Goal: Task Accomplishment & Management: Manage account settings

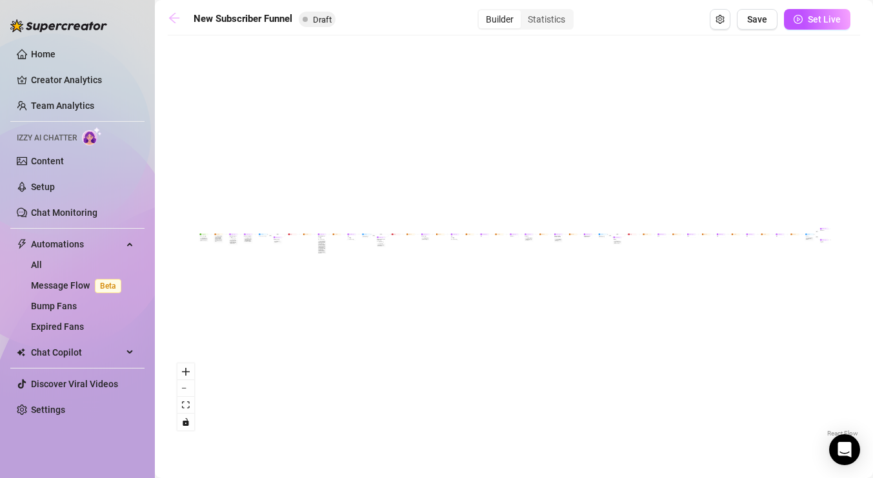
click at [169, 19] on icon "arrow-left" at bounding box center [174, 18] width 13 height 13
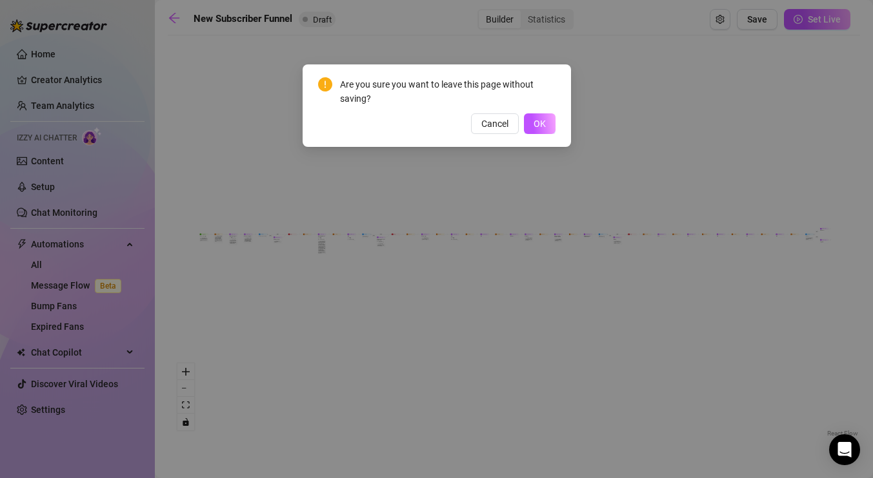
drag, startPoint x: 542, startPoint y: 125, endPoint x: 812, endPoint y: 47, distance: 280.6
click at [812, 47] on div "Are you sure you want to leave this page without saving? Cancel OK" at bounding box center [436, 239] width 873 height 478
click at [696, 70] on div "Are you sure you want to leave this page without saving? Cancel OK" at bounding box center [436, 239] width 873 height 478
click at [494, 120] on span "Cancel" at bounding box center [494, 124] width 27 height 10
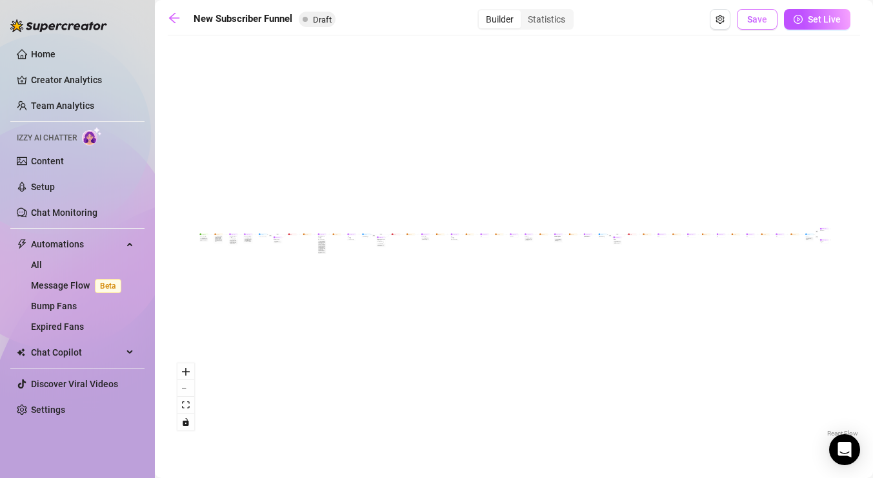
click at [754, 19] on span "Save" at bounding box center [757, 19] width 20 height 10
click at [175, 14] on icon "arrow-left" at bounding box center [174, 18] width 13 height 13
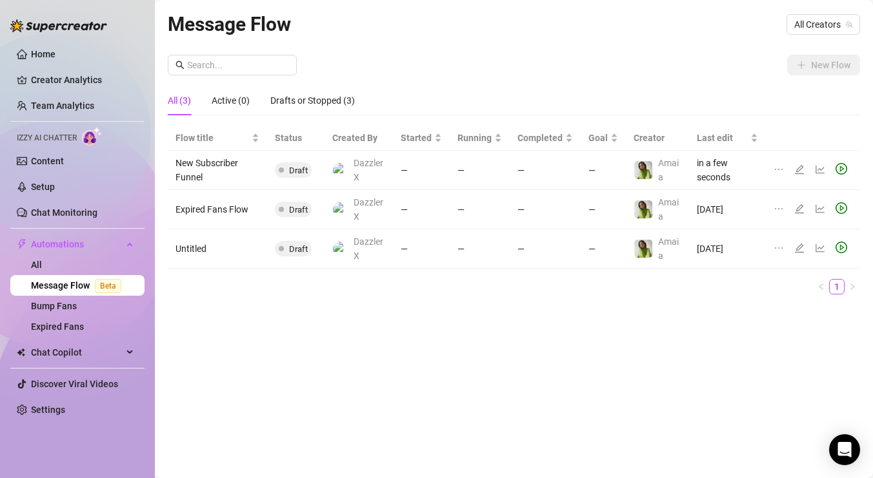
drag, startPoint x: 448, startPoint y: 94, endPoint x: 382, endPoint y: 328, distance: 243.3
click at [382, 328] on div "Message Flow All Creators New Flow All (3) Active (0) Drafts or Stopped (3) Flo…" at bounding box center [514, 224] width 692 height 431
click at [63, 166] on link "Content" at bounding box center [47, 161] width 33 height 10
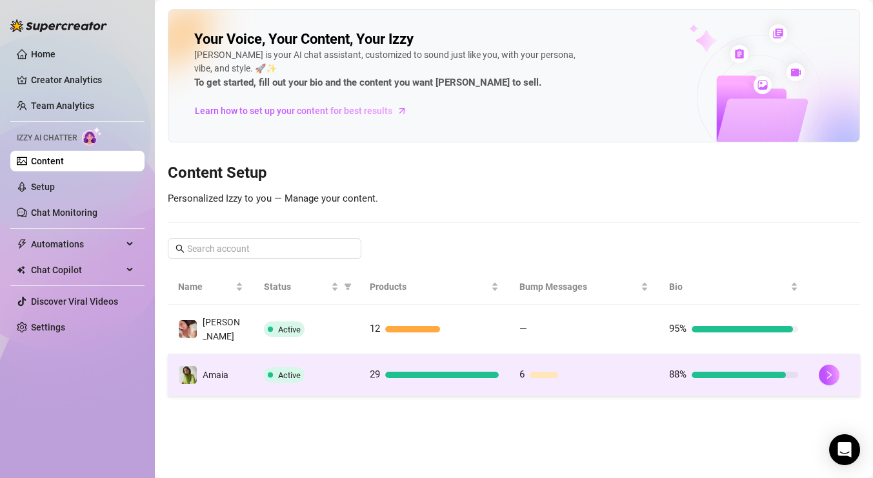
click at [305, 368] on div "Active" at bounding box center [307, 375] width 86 height 15
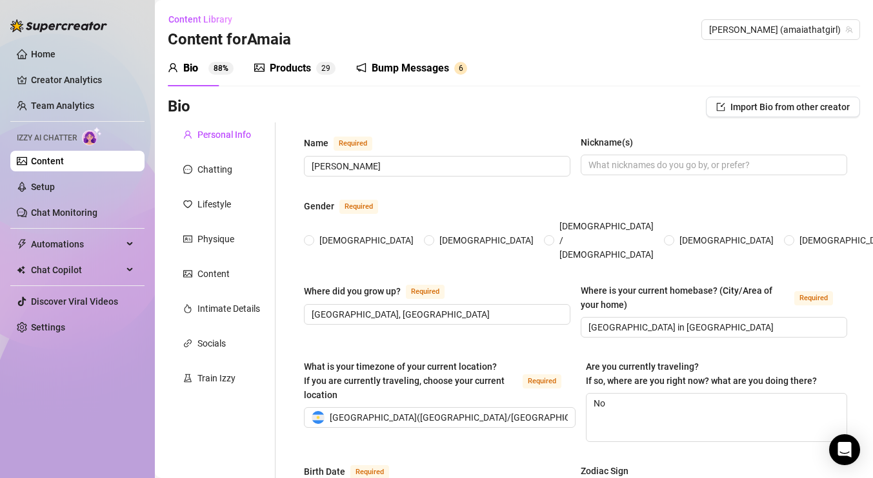
type input "[PERSON_NAME]"
type input "[GEOGRAPHIC_DATA], [GEOGRAPHIC_DATA]"
type input "[GEOGRAPHIC_DATA] in [GEOGRAPHIC_DATA]"
type textarea "No"
type input "[DEMOGRAPHIC_DATA]"
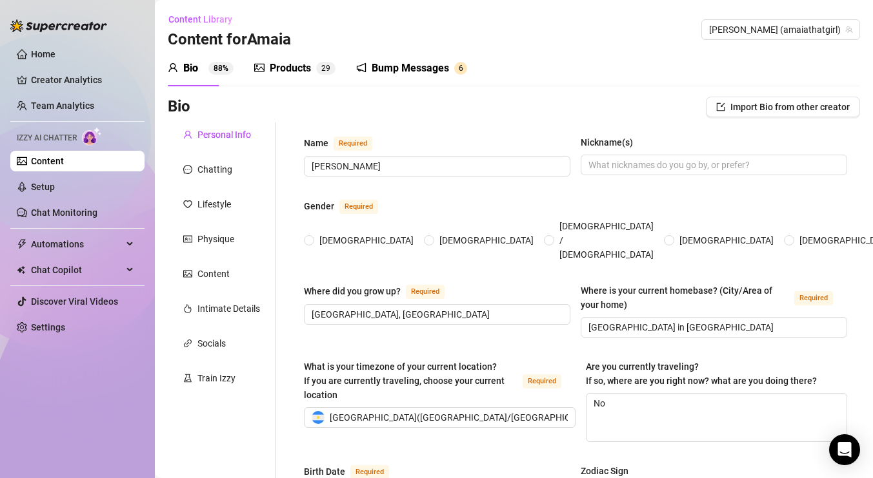
type input "single"
type input "No"
type input "I am a model"
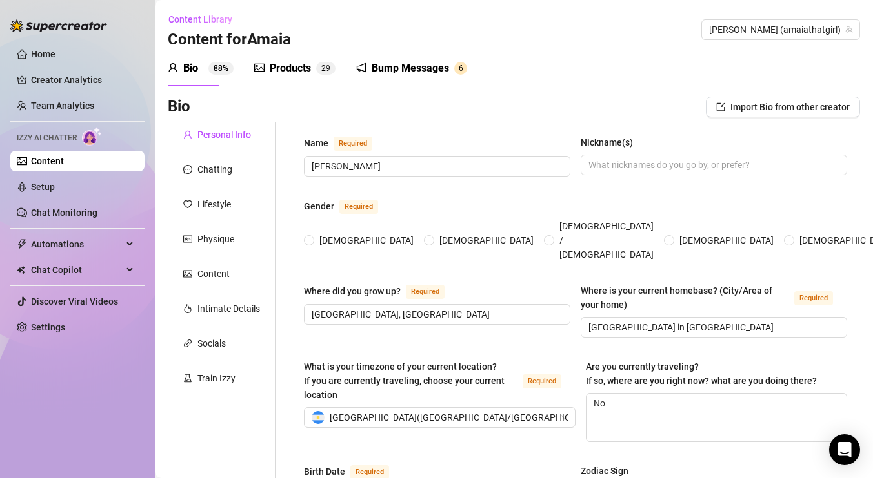
type input "I was a surgical instrumentation student"
type input "university graduated"
type input "[DEMOGRAPHIC_DATA]"
type input "I believe in [DEMOGRAPHIC_DATA], and I believe a lot in energies and vibrations."
type textarea "be financially free to achieve a stable life"
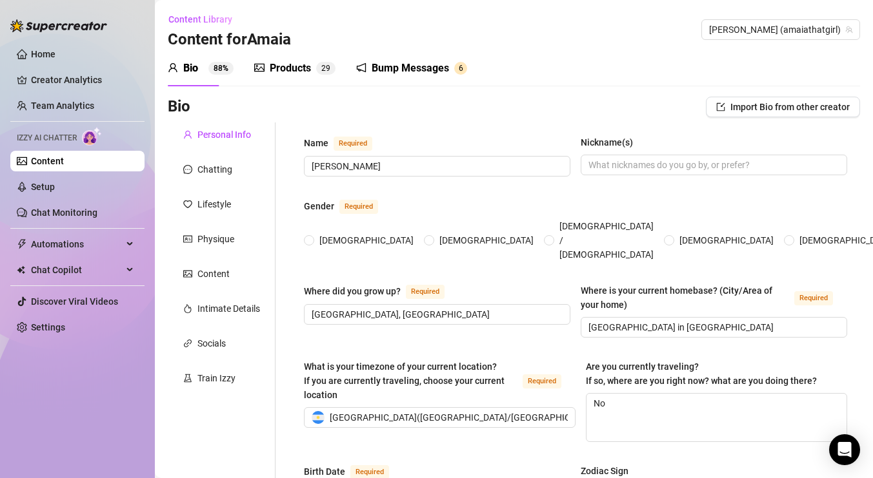
radio input "true"
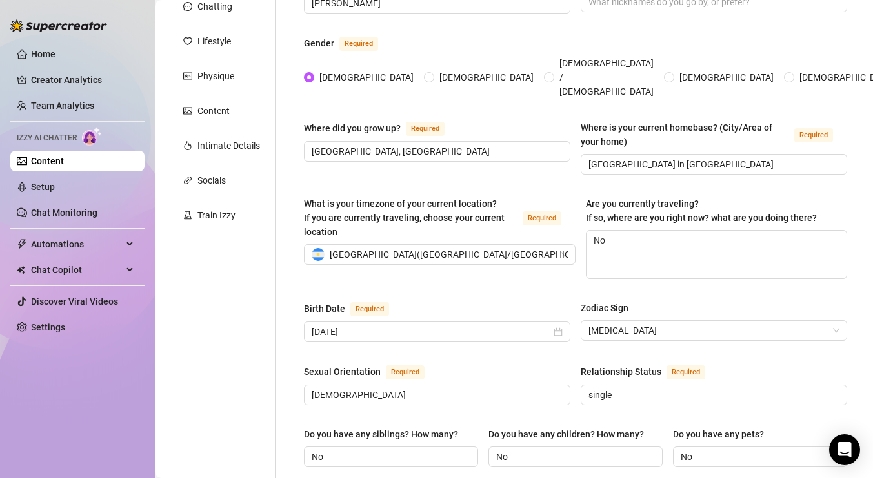
scroll to position [164, 0]
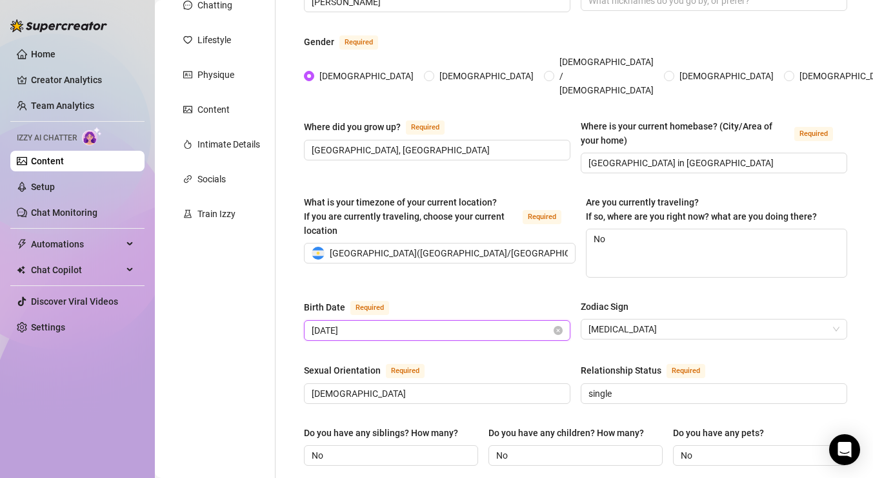
click at [406, 324] on input "[DATE]" at bounding box center [430, 331] width 239 height 14
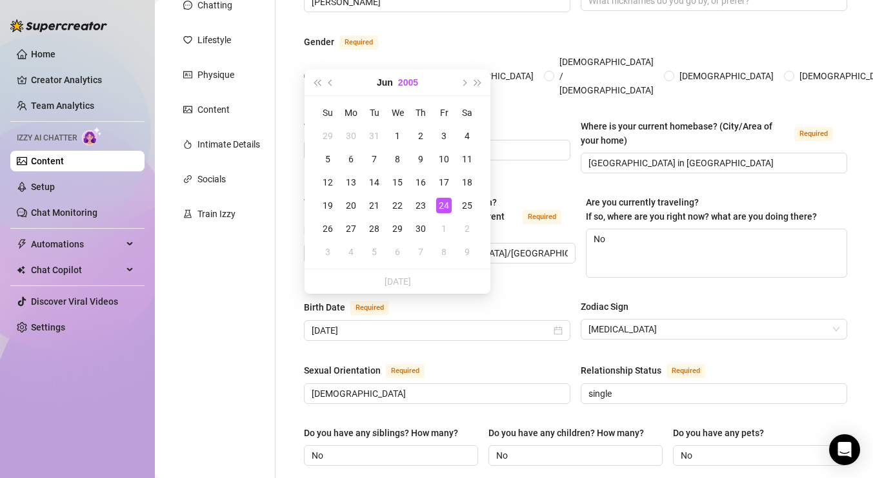
click at [408, 81] on button "2005" at bounding box center [408, 83] width 20 height 26
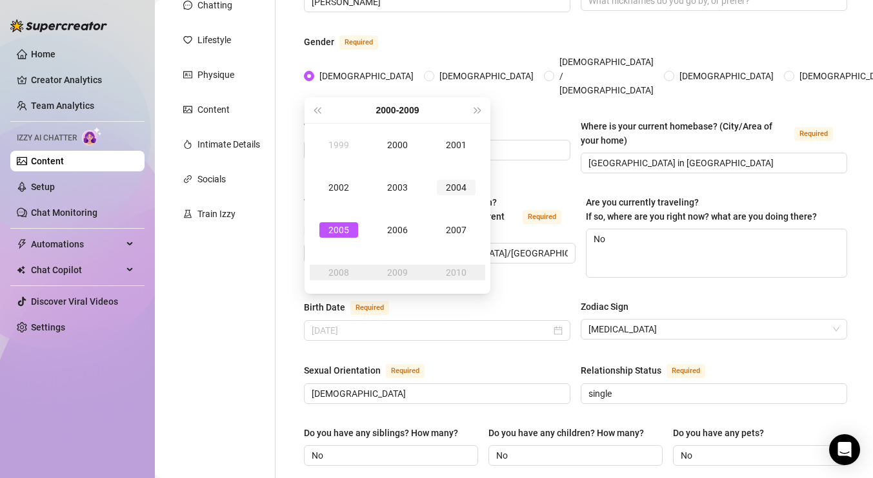
click at [457, 190] on div "2004" at bounding box center [456, 187] width 39 height 15
click at [452, 192] on div "Jun" at bounding box center [456, 187] width 39 height 15
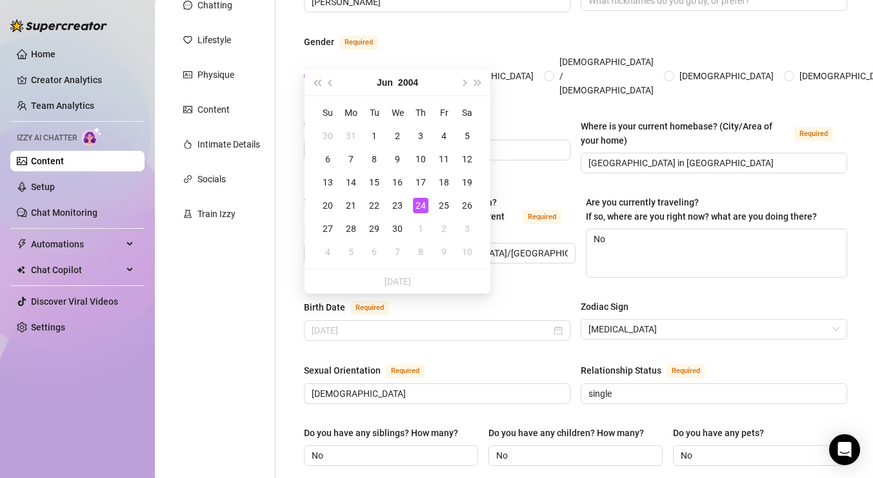
type input "[DATE]"
click at [419, 202] on div "24" at bounding box center [420, 205] width 15 height 15
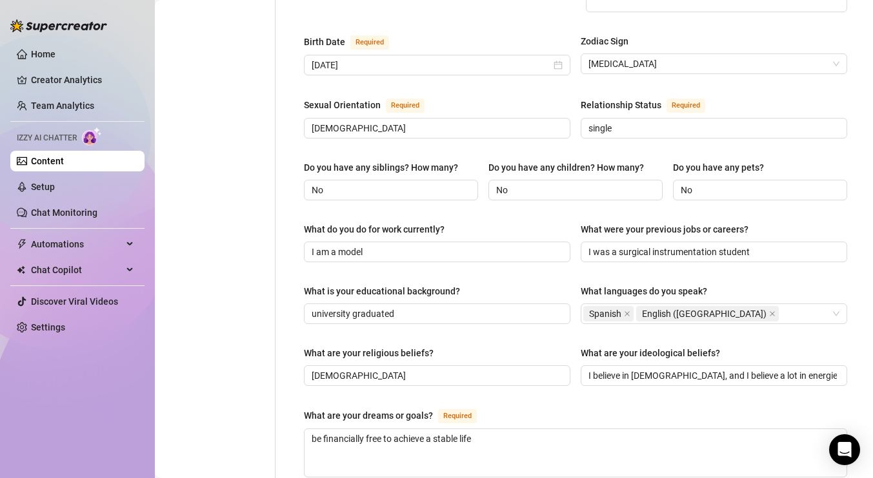
scroll to position [432, 0]
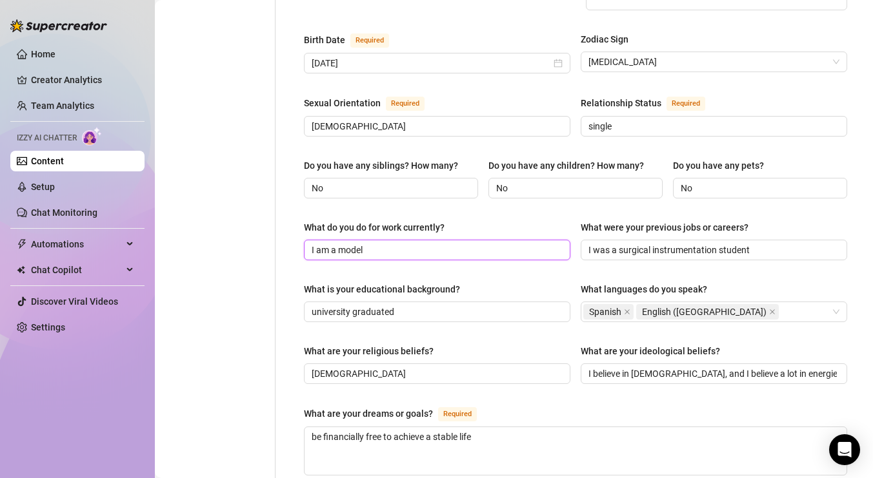
drag, startPoint x: 380, startPoint y: 229, endPoint x: 275, endPoint y: 215, distance: 106.1
click at [275, 215] on div "Name Required [PERSON_NAME](s) Gender Required [DEMOGRAPHIC_DATA] [DEMOGRAPHIC_…" at bounding box center [567, 230] width 584 height 1081
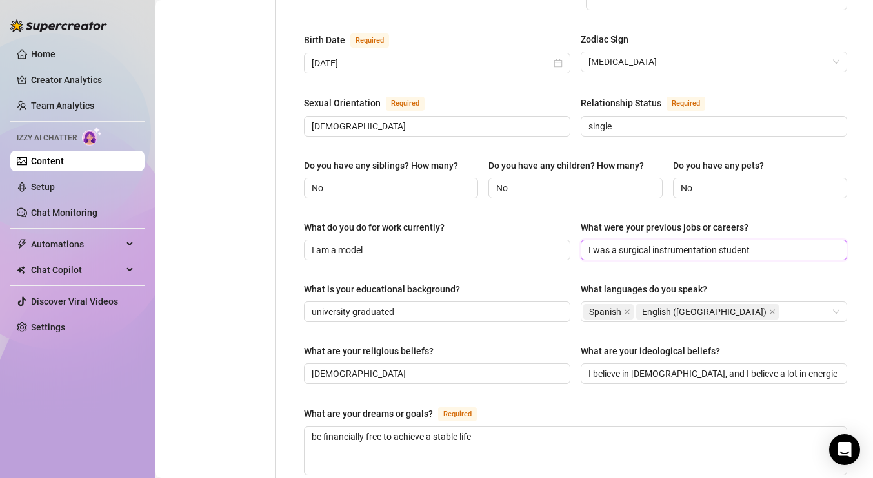
click at [605, 243] on input "I was a surgical instrumentation student" at bounding box center [712, 250] width 248 height 14
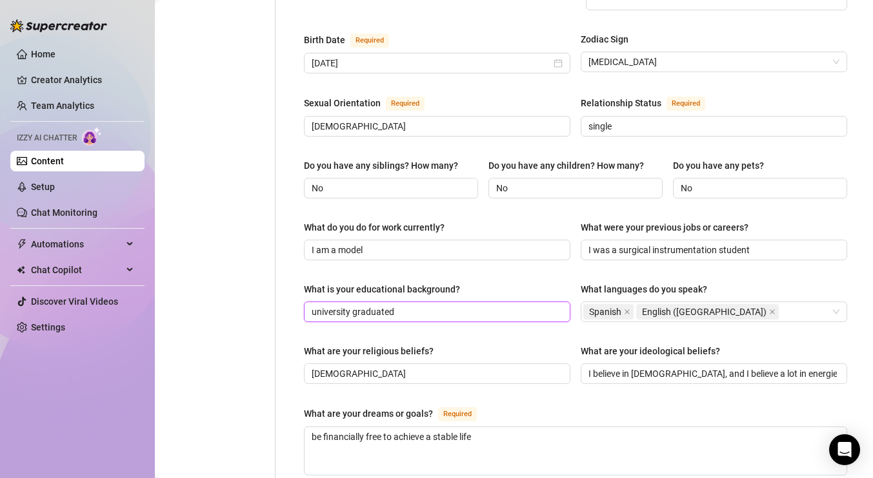
drag, startPoint x: 411, startPoint y: 286, endPoint x: 401, endPoint y: 286, distance: 9.7
click at [401, 305] on input "university graduated" at bounding box center [435, 312] width 248 height 14
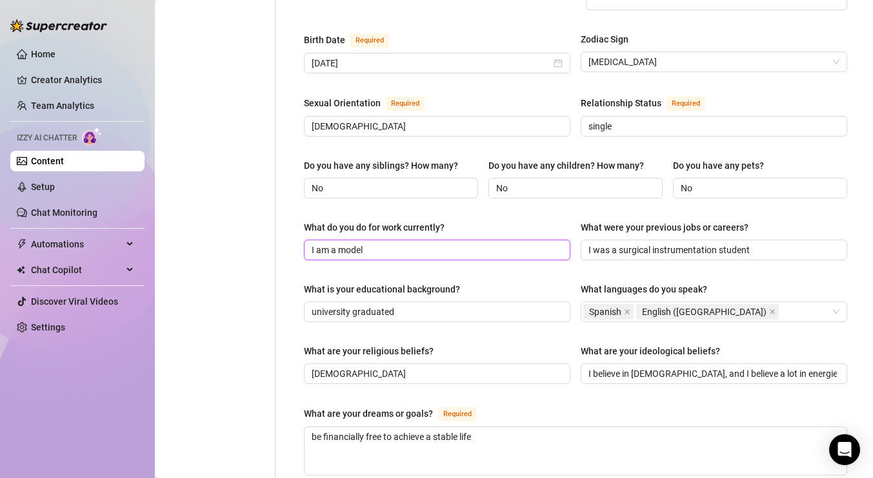
drag, startPoint x: 381, startPoint y: 224, endPoint x: 262, endPoint y: 221, distance: 118.7
click at [262, 221] on div "Personal Info Chatting Lifestyle Physique Content Intimate Details Socials Trai…" at bounding box center [514, 230] width 692 height 1081
paste input "currently studying in [GEOGRAPHIC_DATA]]"
type input "I am currently studying in university"
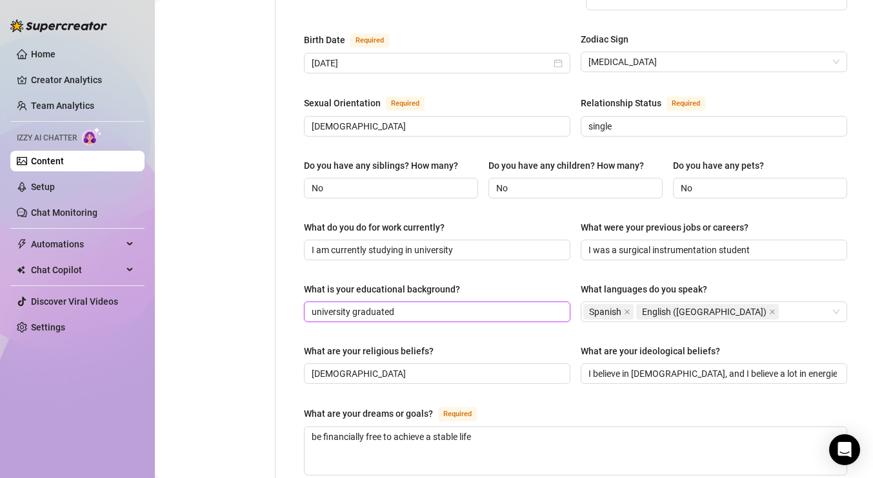
click at [424, 305] on input "university graduated" at bounding box center [435, 312] width 248 height 14
drag, startPoint x: 433, startPoint y: 286, endPoint x: 246, endPoint y: 285, distance: 186.4
click at [246, 285] on div "Personal Info Chatting Lifestyle Physique Content Intimate Details Socials Trai…" at bounding box center [514, 230] width 692 height 1081
paste input "[Undergraduate]"
click at [315, 305] on input "[Undergraduate" at bounding box center [435, 312] width 248 height 14
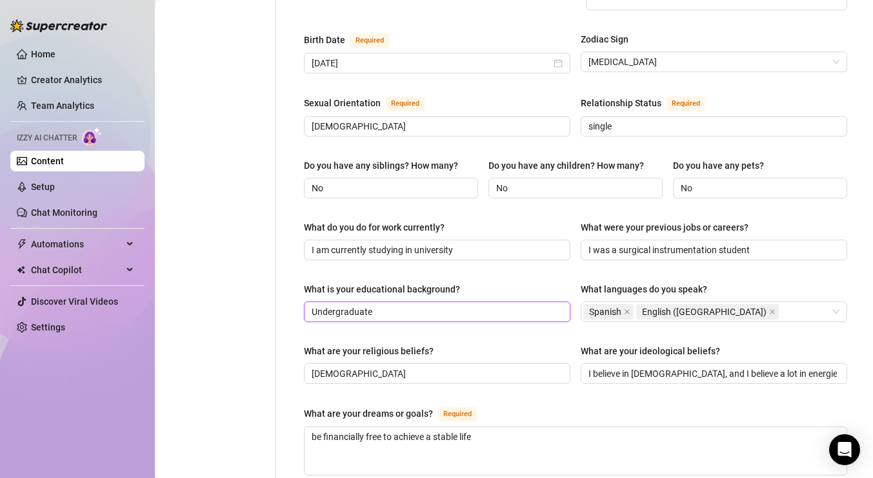
type input "Undergraduate"
click at [440, 344] on div "What are your religious beliefs?" at bounding box center [437, 353] width 266 height 19
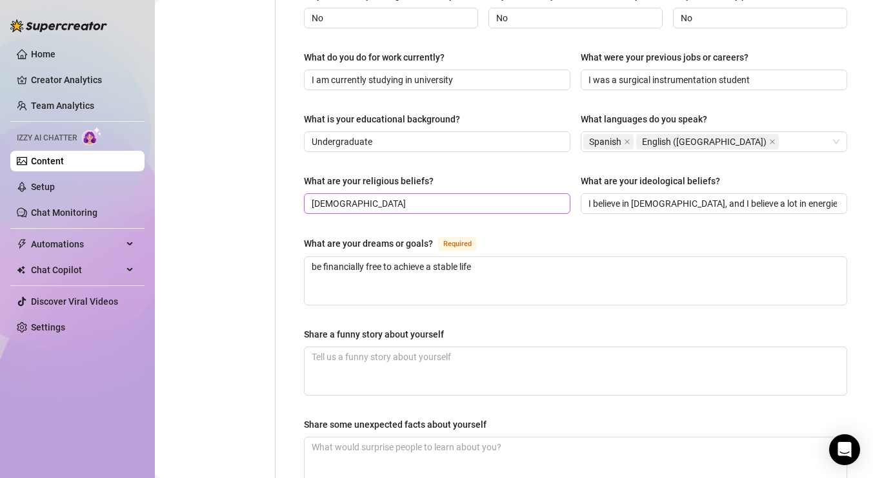
scroll to position [606, 0]
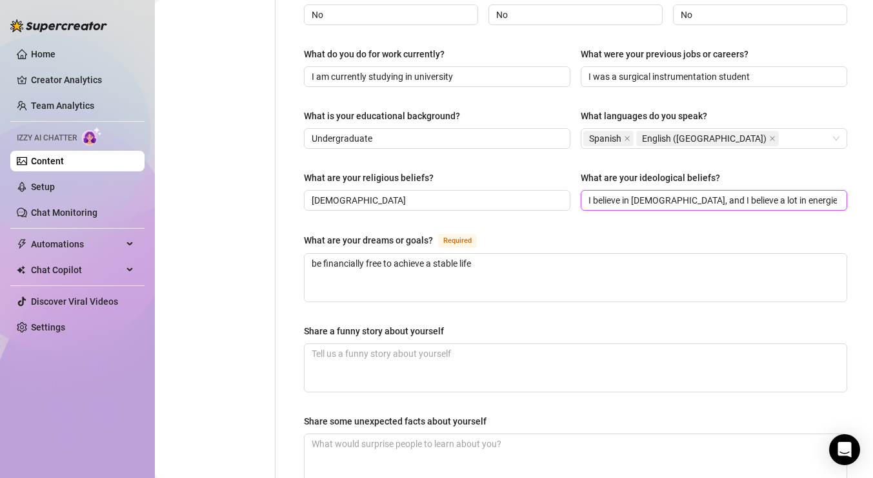
click at [636, 193] on input "I believe in [DEMOGRAPHIC_DATA], and I believe a lot in energies and vibrations." at bounding box center [712, 200] width 248 height 14
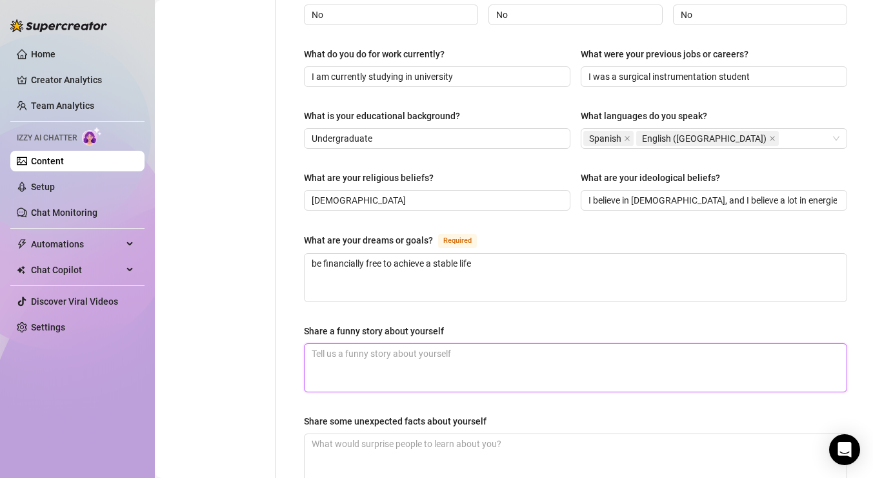
click at [393, 344] on textarea "Share a funny story about yourself" at bounding box center [575, 368] width 542 height 48
paste textarea "Besides attending classes, I also work [DEMOGRAPHIC_DATA] as a nurse for four h…"
type textarea "Besides attending classes, I also work [DEMOGRAPHIC_DATA] as a nurse for four h…"
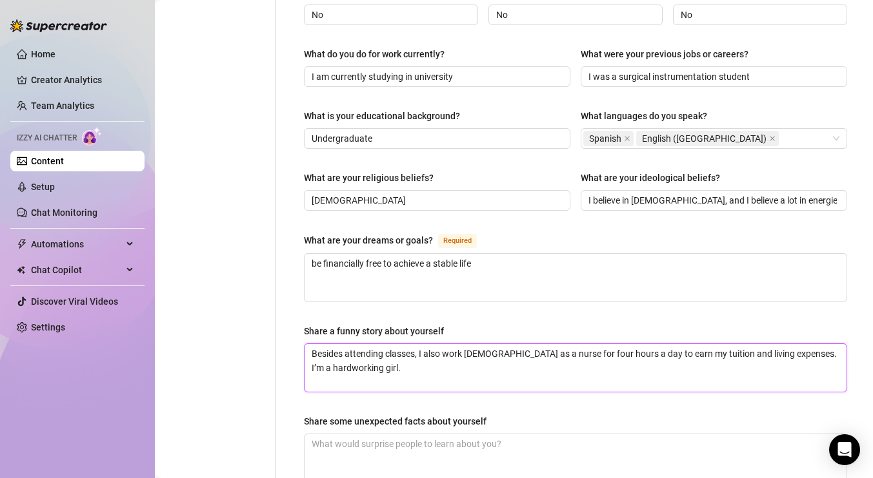
type textarea "Besides attending classes, I also work [DEMOGRAPHIC_DATA] as a nurse for four h…"
click at [449, 344] on textarea "Besides attending classes, I also work [DEMOGRAPHIC_DATA] as a nurse for four h…" at bounding box center [575, 368] width 542 height 48
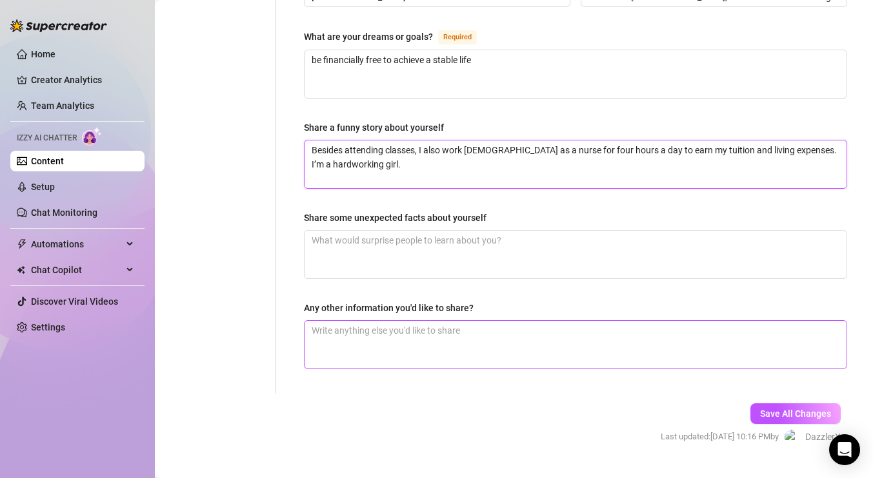
scroll to position [810, 0]
click at [796, 408] on span "Save All Changes" at bounding box center [795, 413] width 71 height 10
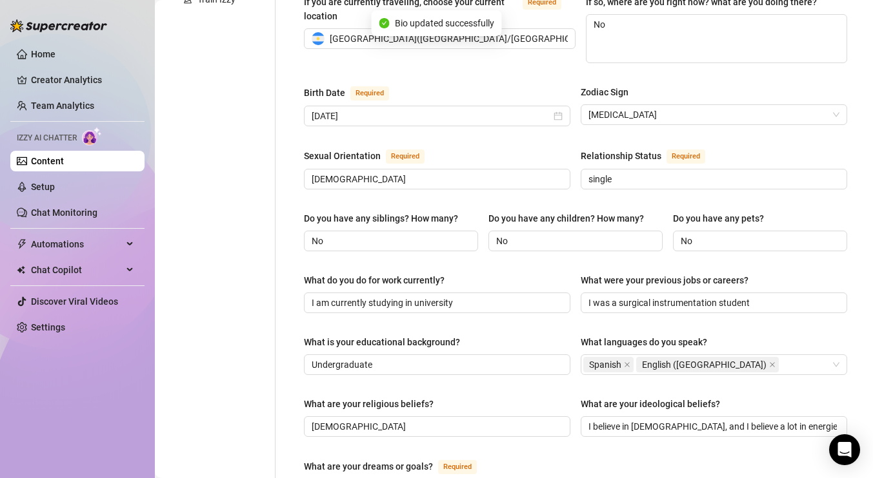
scroll to position [0, 0]
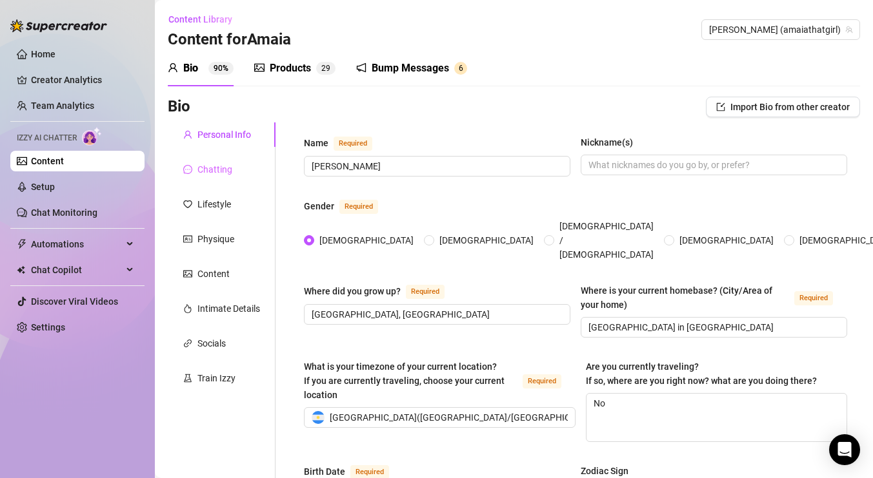
click at [241, 170] on div "Chatting" at bounding box center [222, 169] width 108 height 25
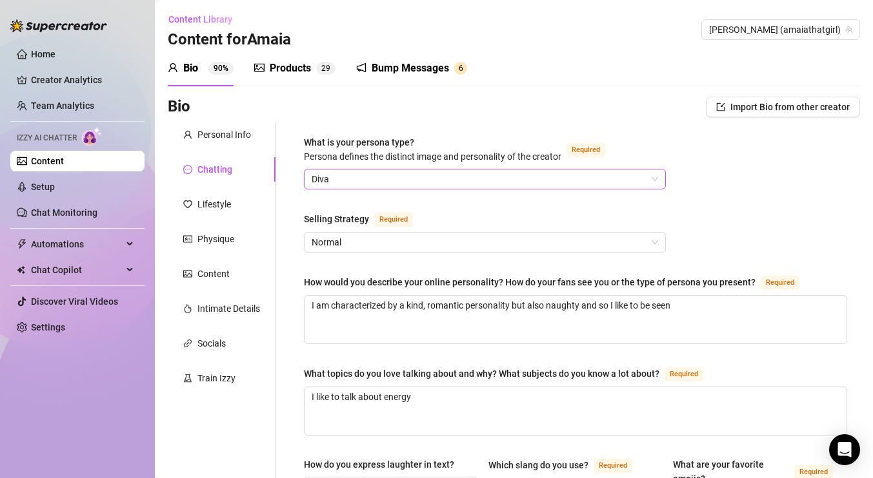
click at [384, 185] on span "Diva" at bounding box center [484, 179] width 346 height 19
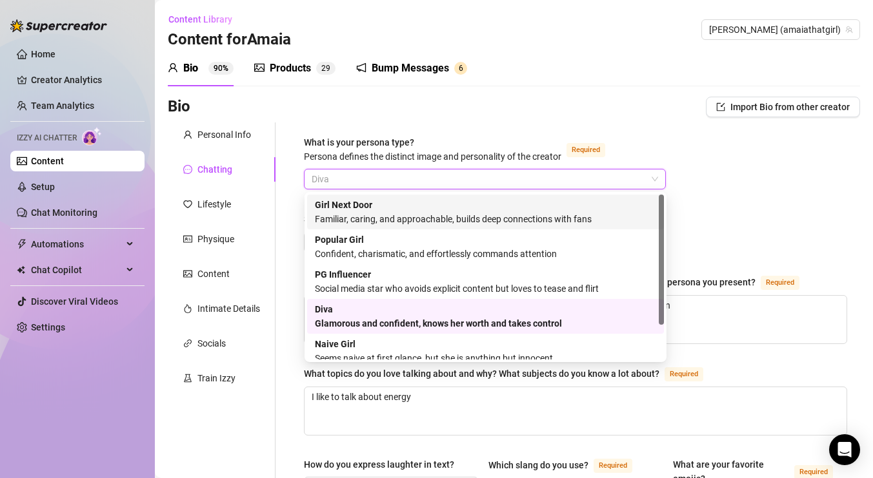
click at [509, 213] on div "Familiar, caring, and approachable, builds deep connections with fans" at bounding box center [485, 219] width 341 height 14
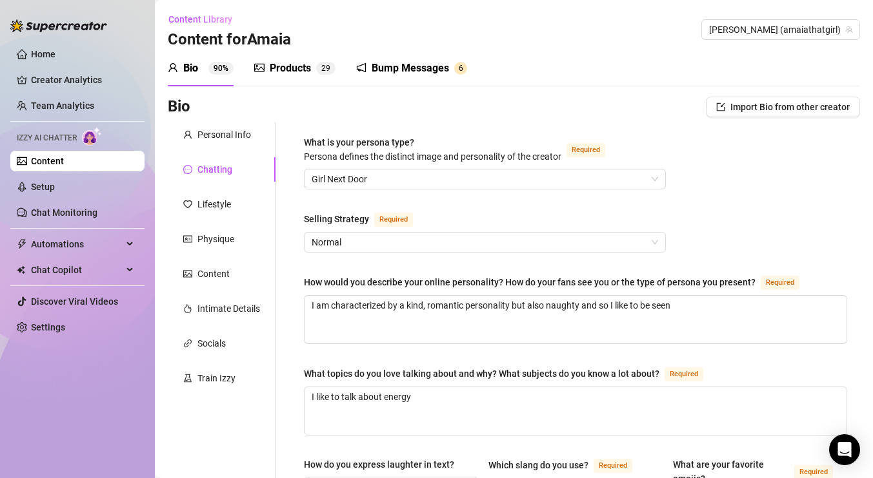
click at [360, 219] on div "Selling Strategy" at bounding box center [336, 219] width 65 height 14
click at [360, 233] on input "Selling Strategy Required" at bounding box center [478, 242] width 335 height 19
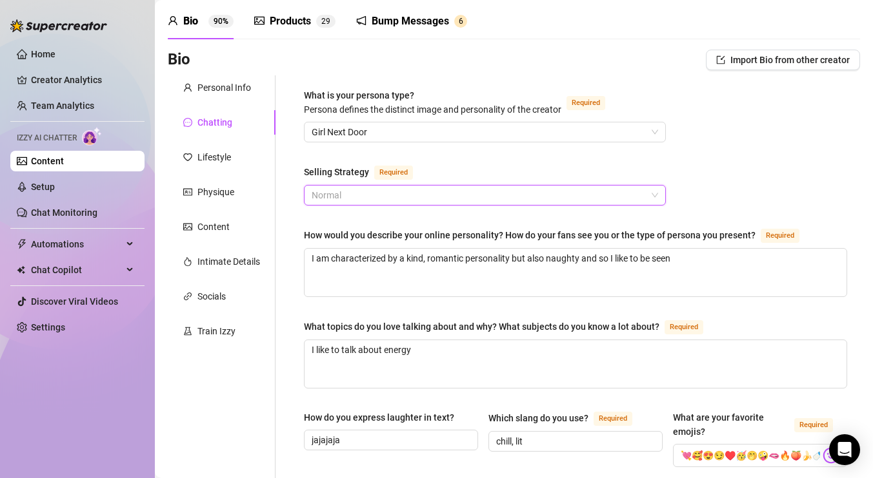
click at [393, 190] on span "Normal" at bounding box center [484, 195] width 346 height 19
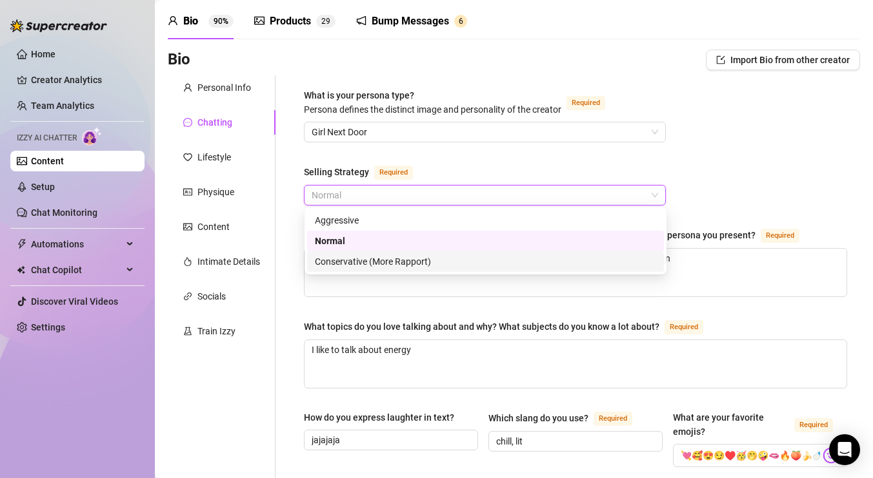
click at [397, 266] on div "Conservative (More Rapport)" at bounding box center [485, 262] width 341 height 14
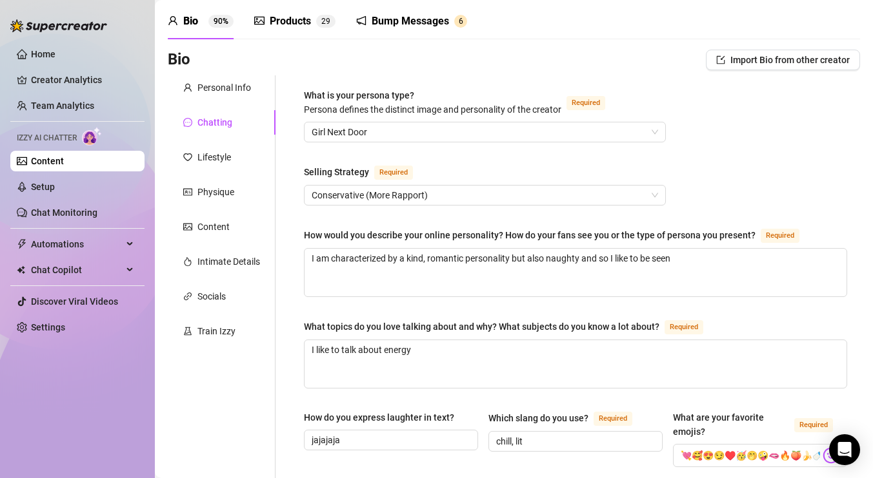
click at [575, 172] on div "Selling Strategy Required" at bounding box center [485, 174] width 362 height 21
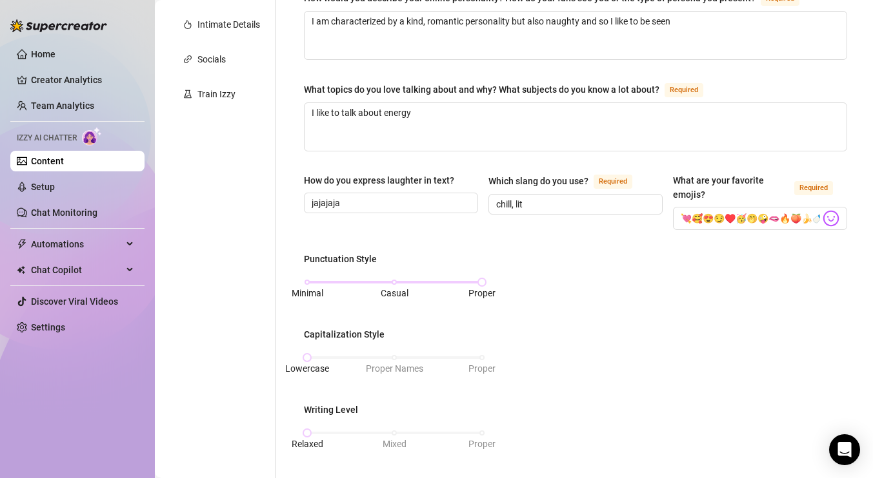
scroll to position [291, 0]
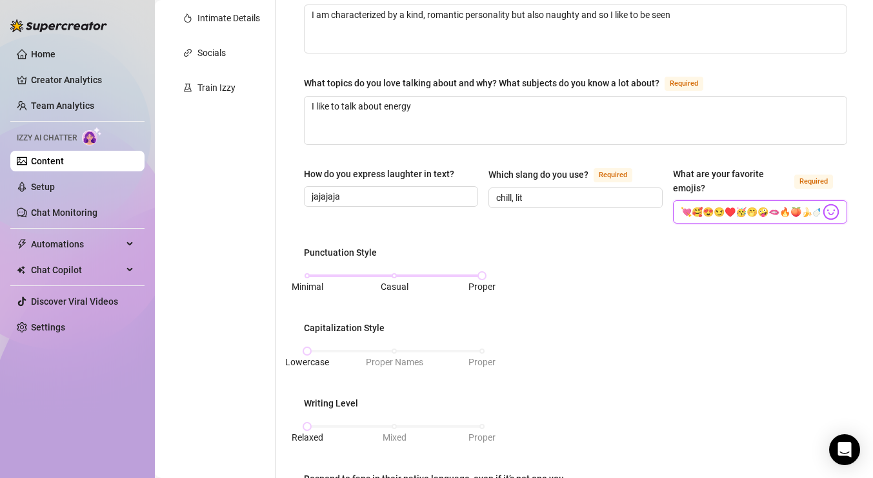
click at [701, 205] on input "💘🥰😍😏♥️🥳🤭🤪🫦🔥🍑🍌🍼💦🍆😀" at bounding box center [749, 212] width 139 height 17
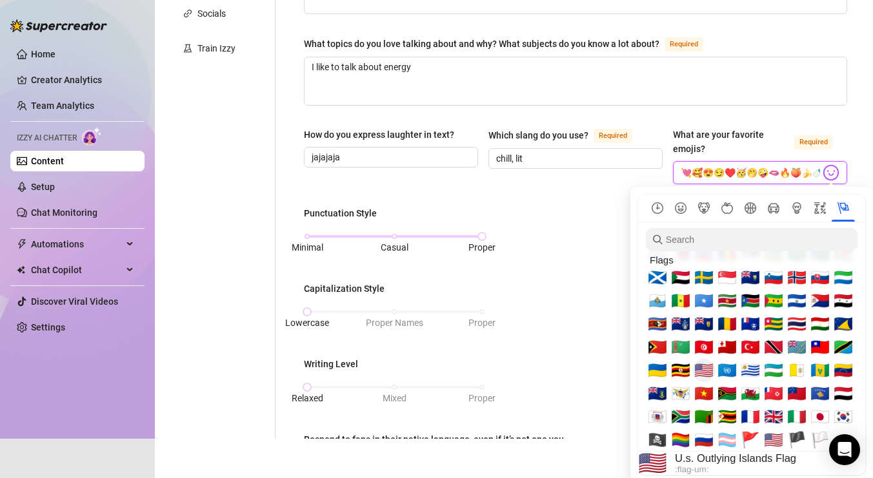
scroll to position [44, 0]
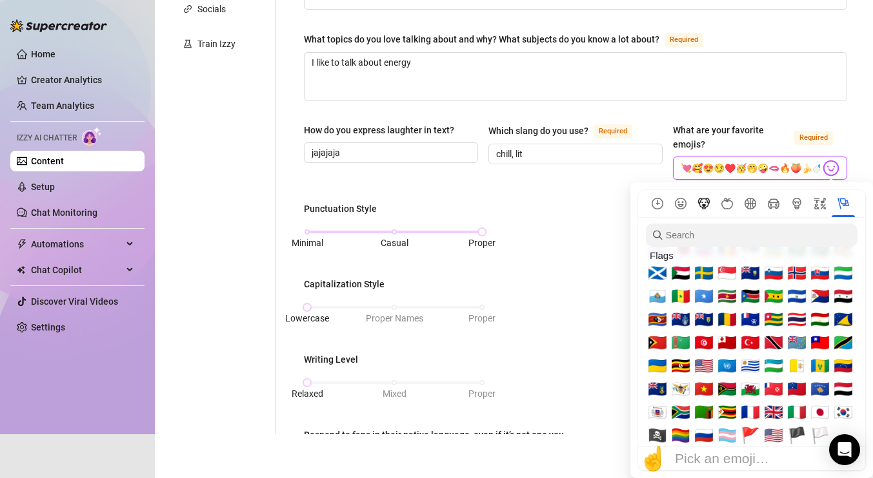
click at [704, 202] on icon "Animals & Nature" at bounding box center [704, 204] width 12 height 12
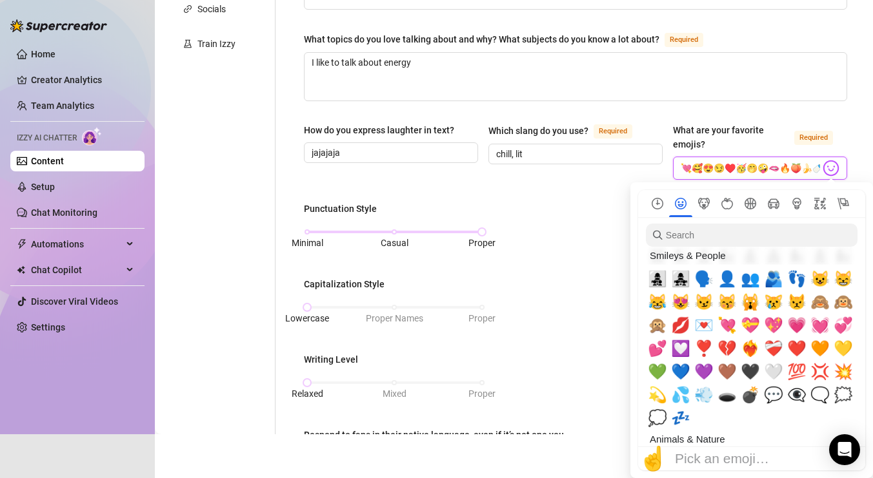
click at [680, 208] on icon "Smileys & People" at bounding box center [681, 204] width 12 height 12
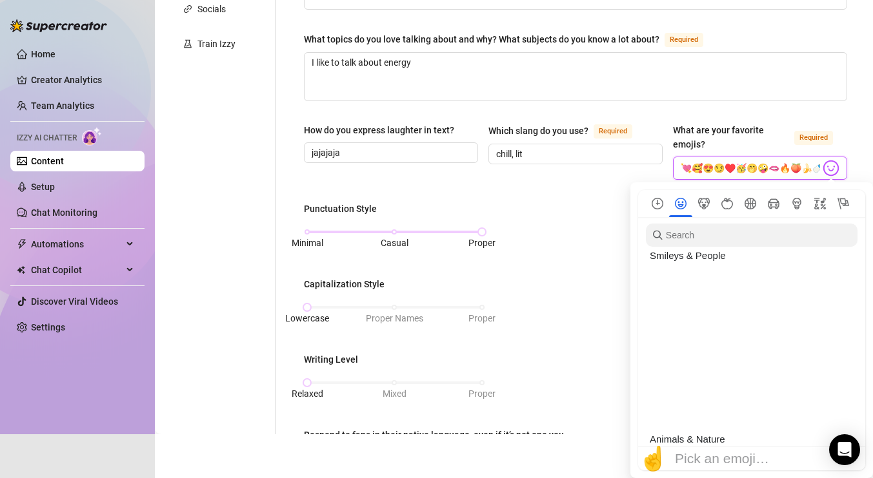
scroll to position [112, 0]
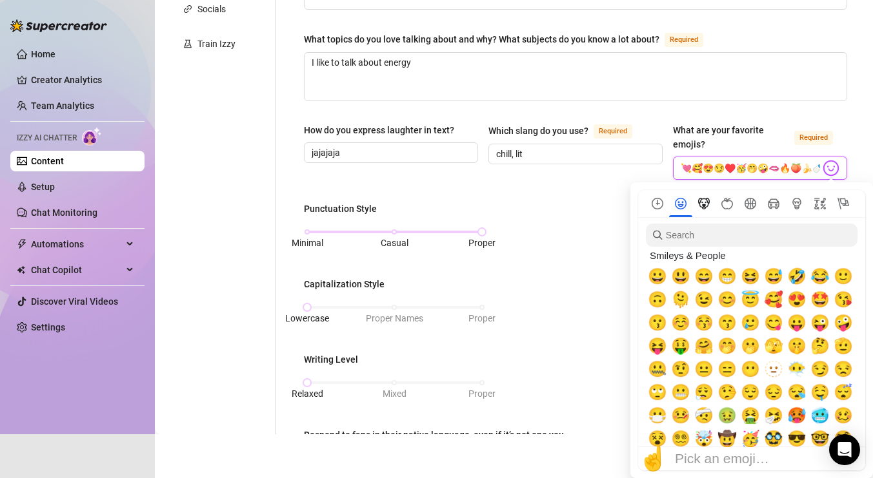
click at [701, 207] on icon "Animals & Nature" at bounding box center [704, 204] width 12 height 12
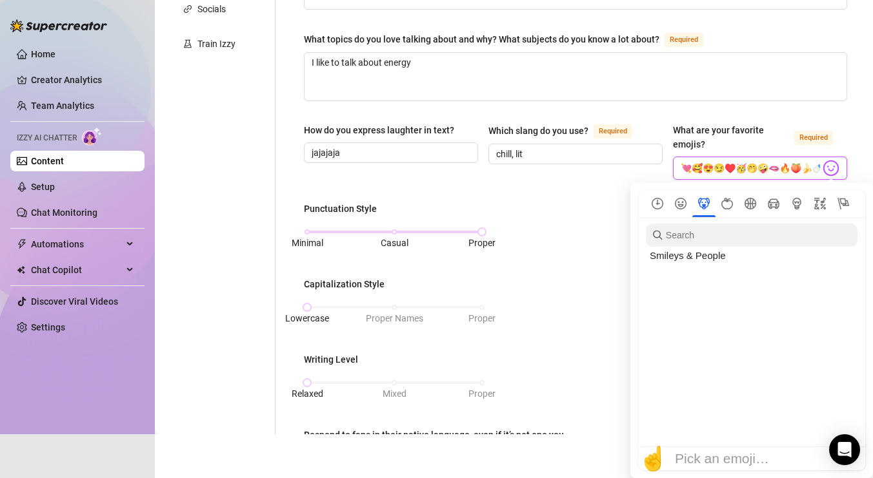
scroll to position [1501, 0]
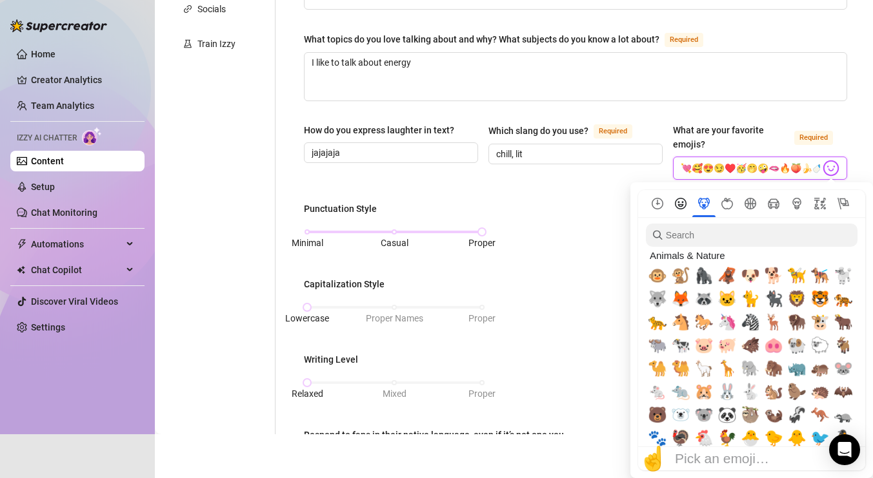
click at [690, 198] on button "Smileys & People" at bounding box center [680, 204] width 23 height 12
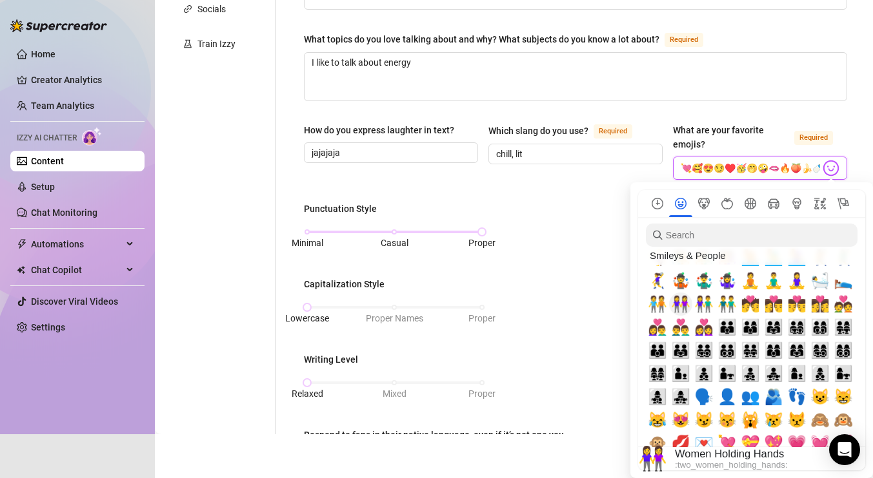
scroll to position [1233, 0]
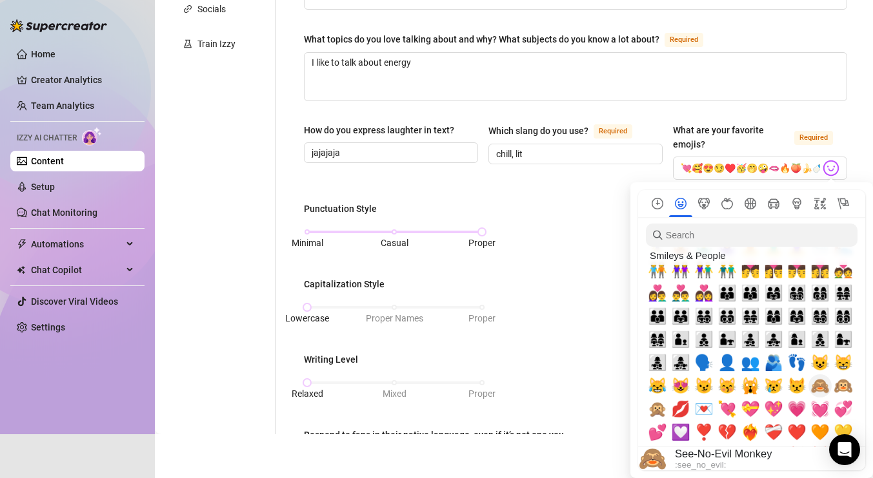
click at [820, 386] on span "🙈" at bounding box center [819, 386] width 19 height 18
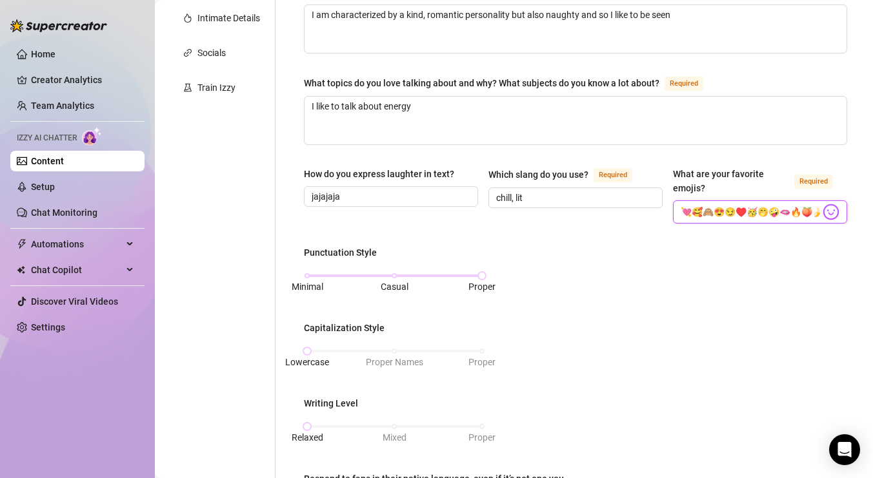
scroll to position [0, 0]
type input "💘🥰🙈😍😏♥️🥳🤭🤪🫦🔥🍑🍌🍼💦🍆😀"
click at [784, 232] on div "How do you express laughter in text? jajajaja Which slang do you use? Required …" at bounding box center [575, 201] width 543 height 68
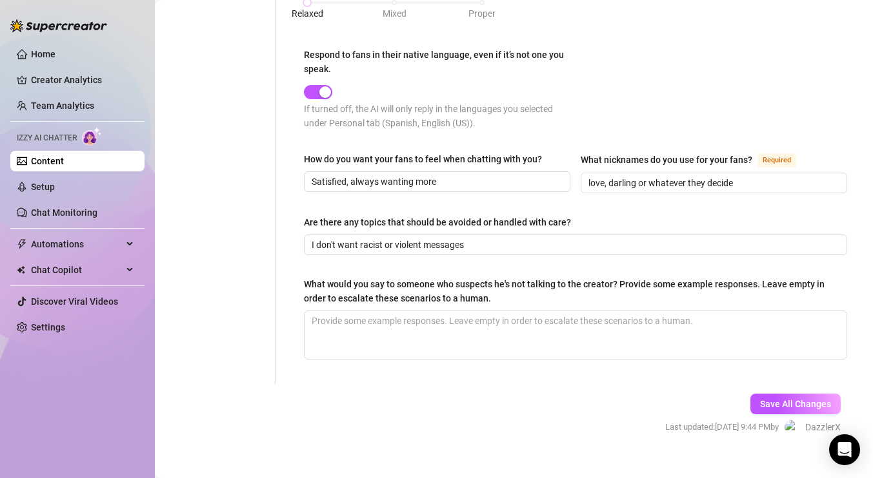
scroll to position [731, 0]
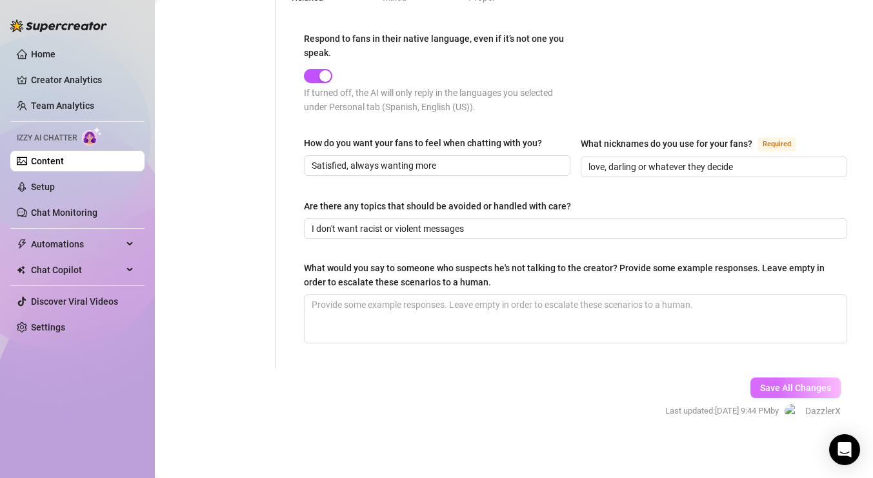
click at [777, 386] on span "Save All Changes" at bounding box center [795, 388] width 71 height 10
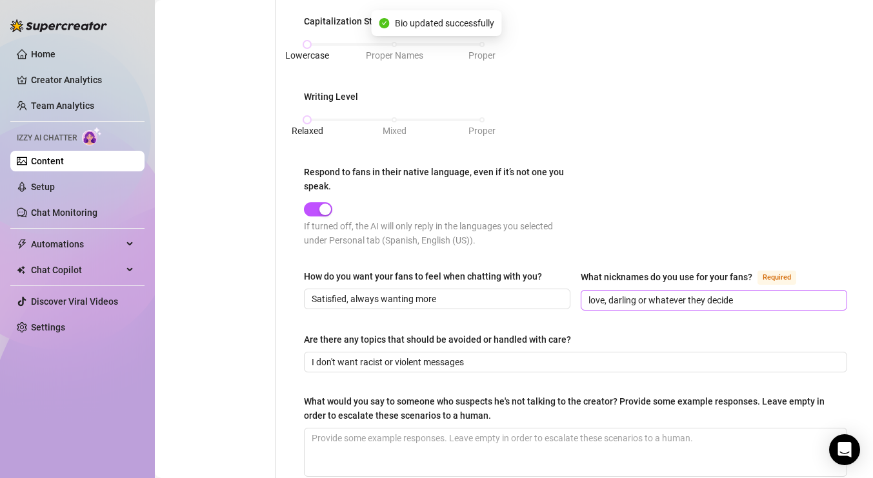
scroll to position [594, 0]
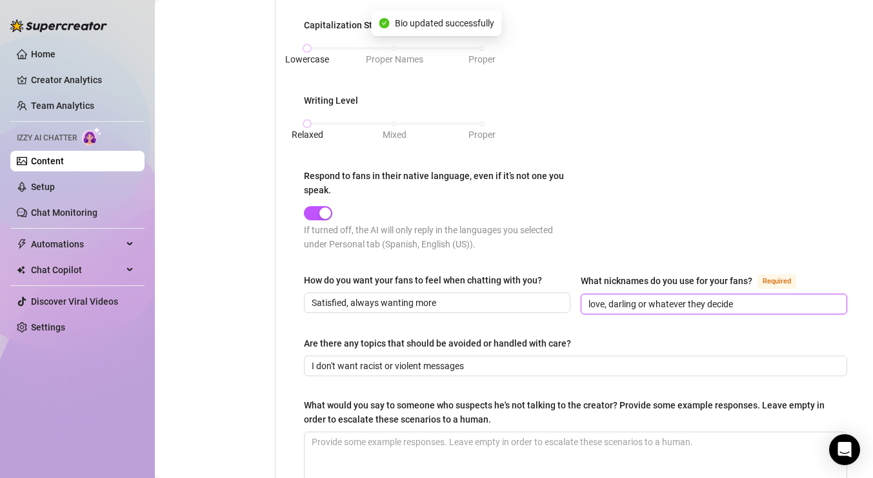
click at [642, 301] on input "love, darling or whatever they decide" at bounding box center [712, 304] width 248 height 14
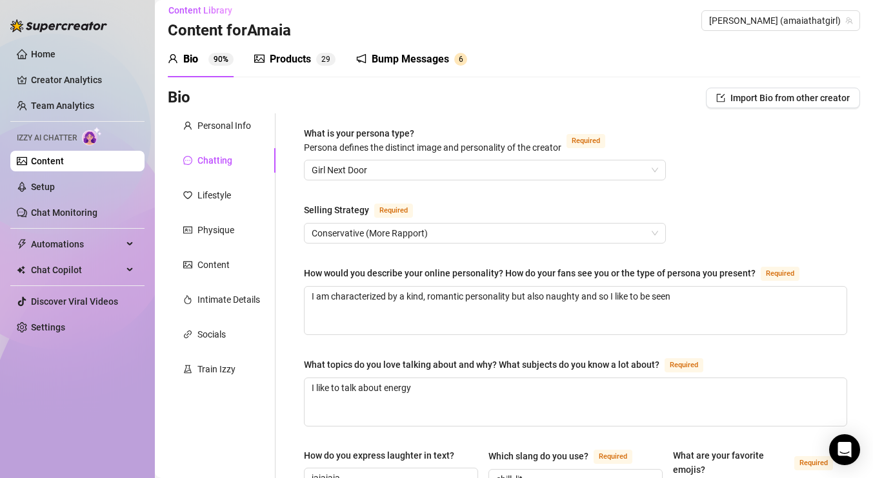
scroll to position [0, 0]
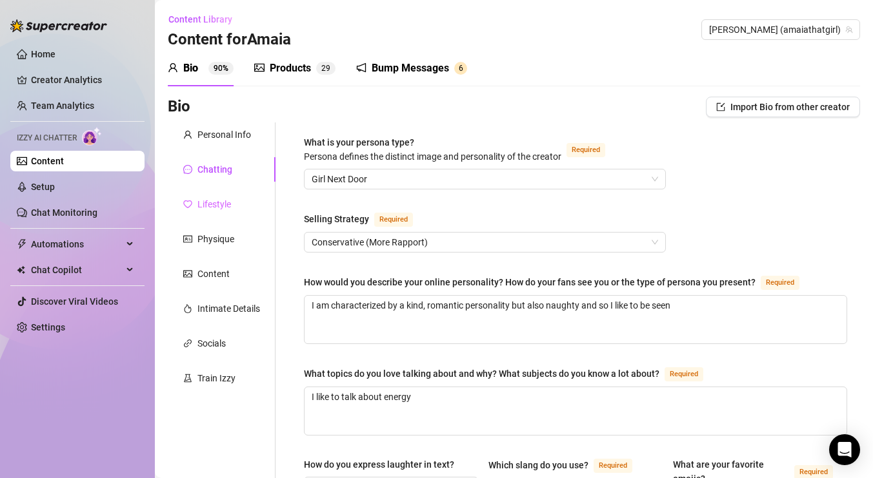
click at [239, 194] on div "Lifestyle" at bounding box center [222, 204] width 108 height 25
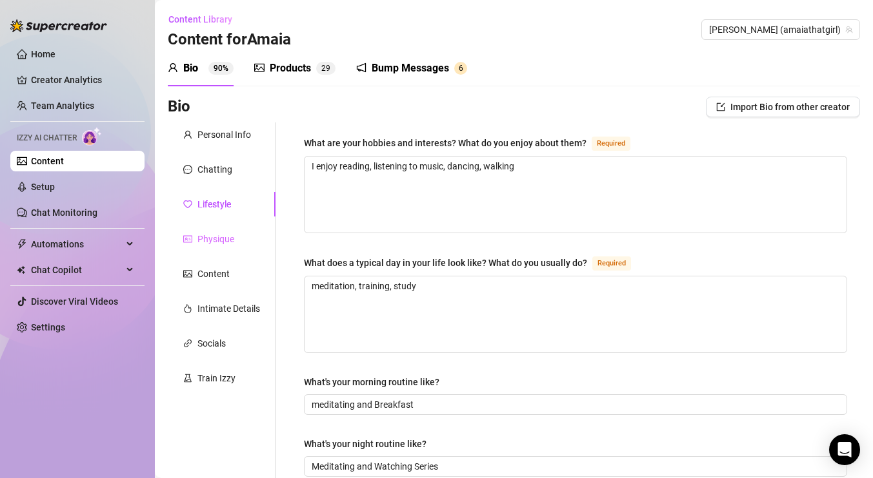
click at [237, 242] on div "Physique" at bounding box center [222, 239] width 108 height 25
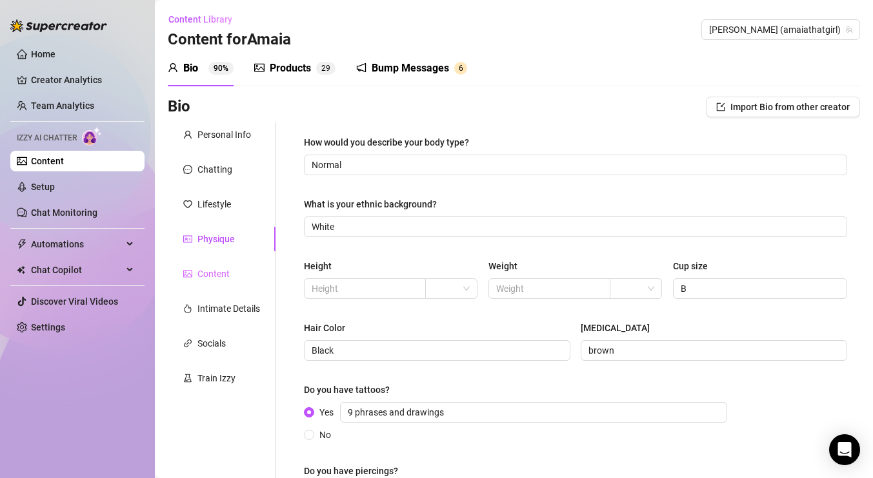
click at [229, 277] on div "Content" at bounding box center [222, 274] width 108 height 25
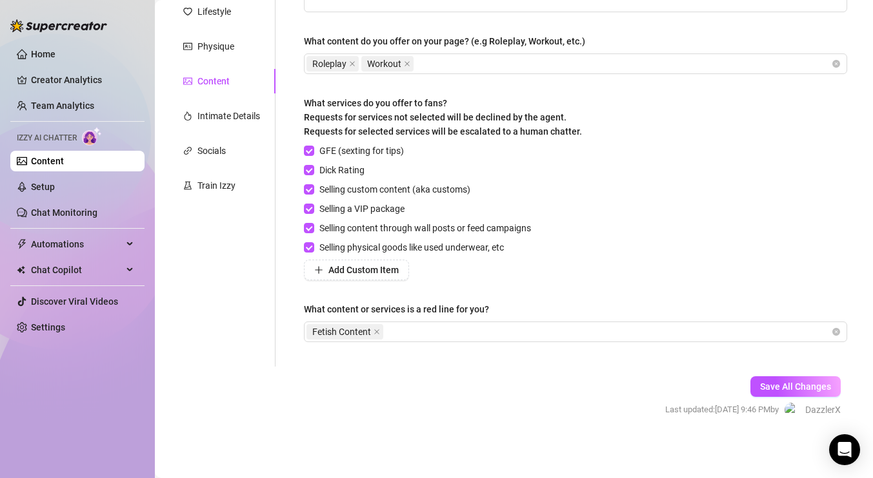
scroll to position [193, 0]
click at [377, 333] on icon "close" at bounding box center [376, 331] width 6 height 6
click at [810, 389] on span "Save All Changes" at bounding box center [795, 386] width 71 height 10
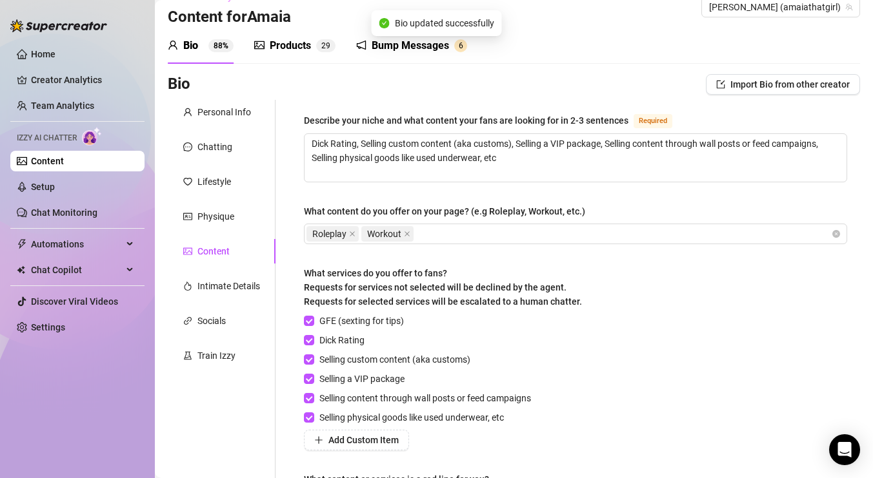
scroll to position [0, 0]
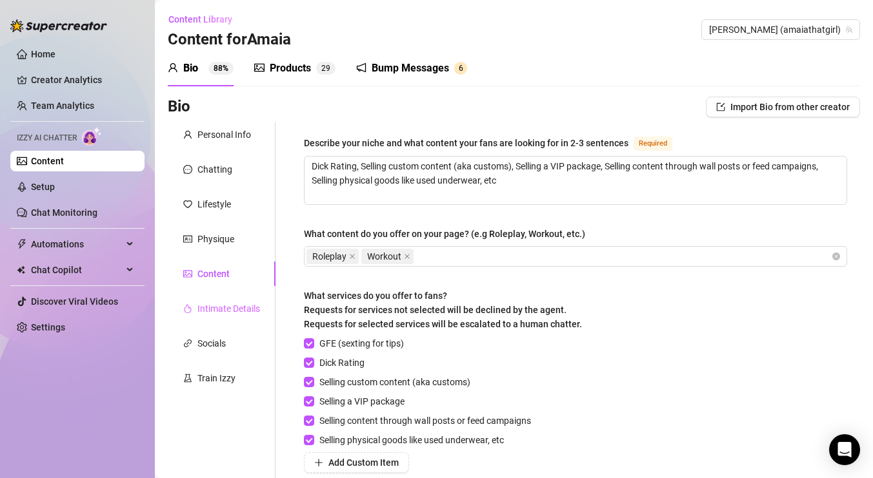
click at [228, 317] on div "Intimate Details" at bounding box center [222, 309] width 108 height 25
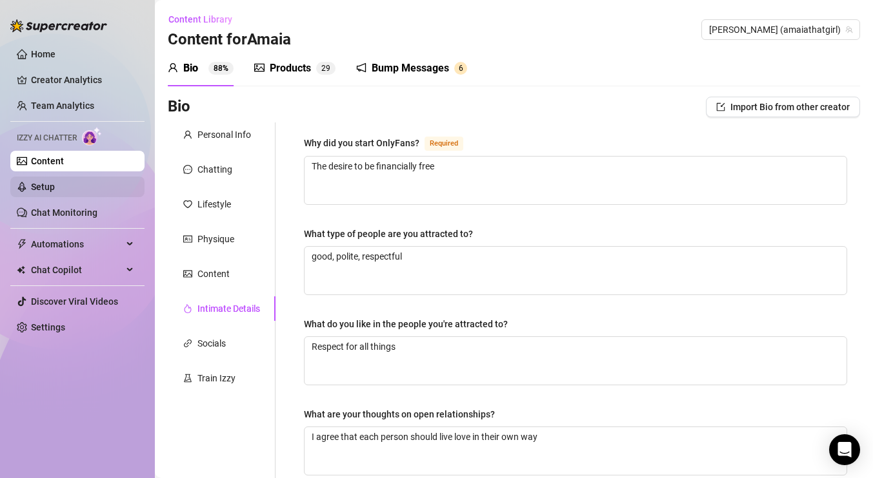
click at [55, 192] on link "Setup" at bounding box center [43, 187] width 24 height 10
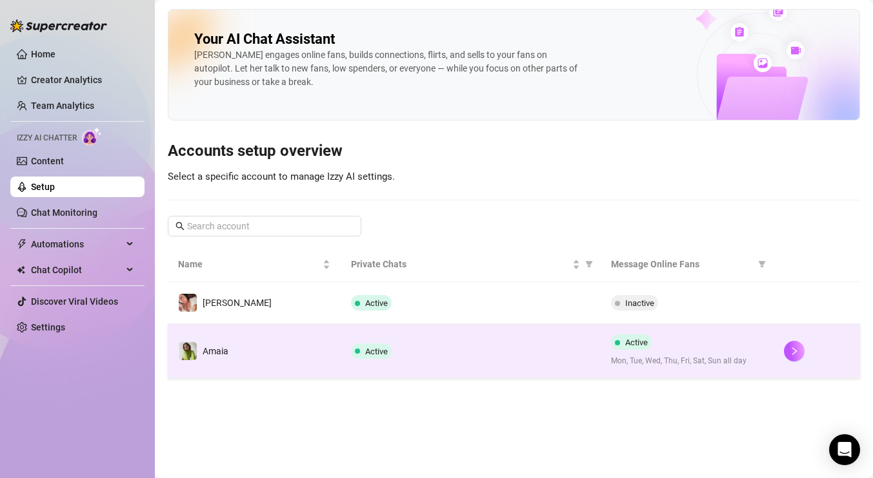
click at [297, 360] on td "Amaia" at bounding box center [254, 351] width 173 height 54
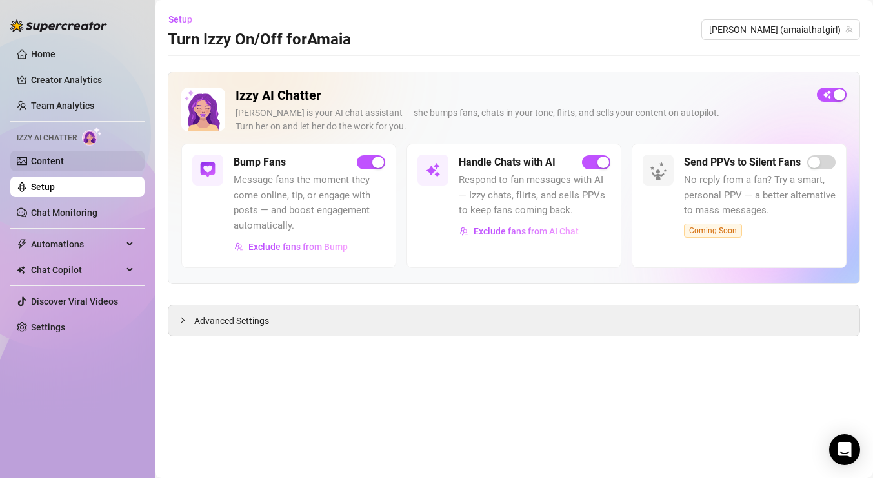
click at [64, 159] on link "Content" at bounding box center [47, 161] width 33 height 10
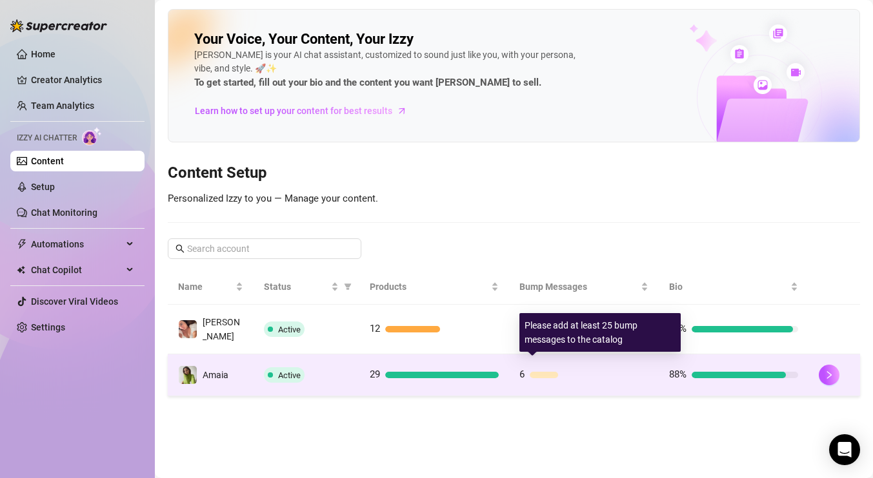
click at [570, 372] on div at bounding box center [588, 375] width 119 height 6
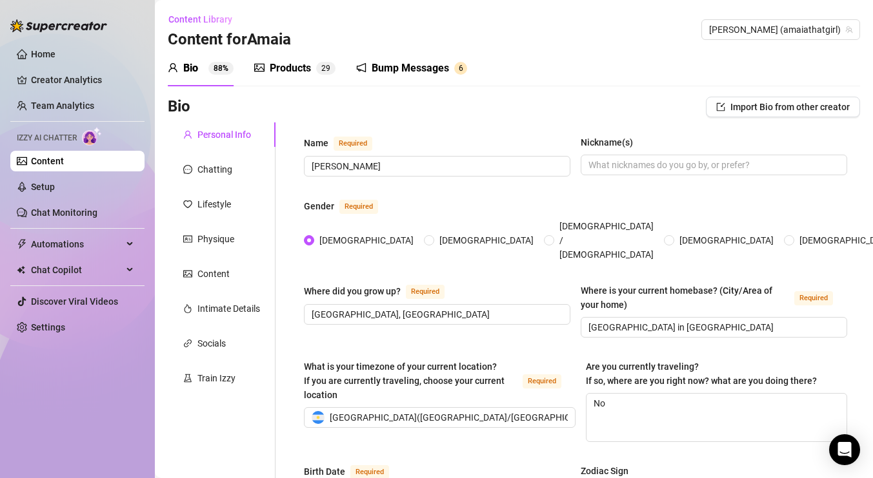
click at [406, 60] on div "Bump Messages 6" at bounding box center [411, 68] width 111 height 36
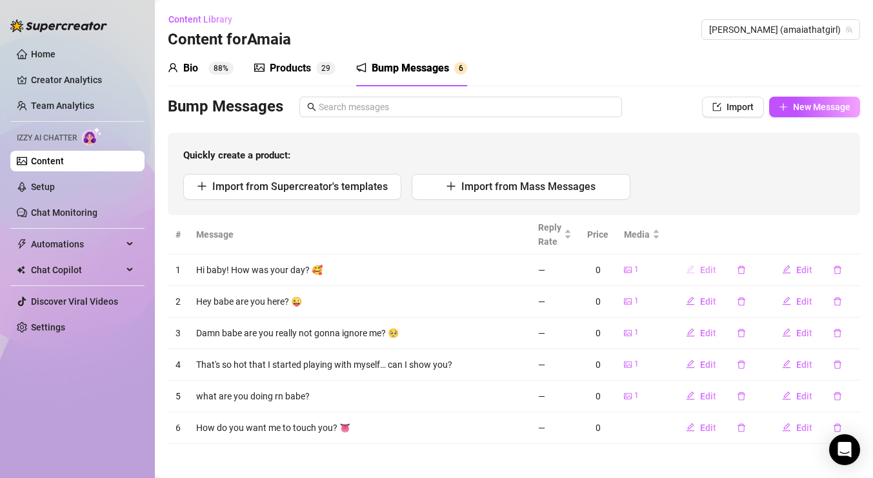
click at [701, 268] on span "Edit" at bounding box center [708, 270] width 16 height 10
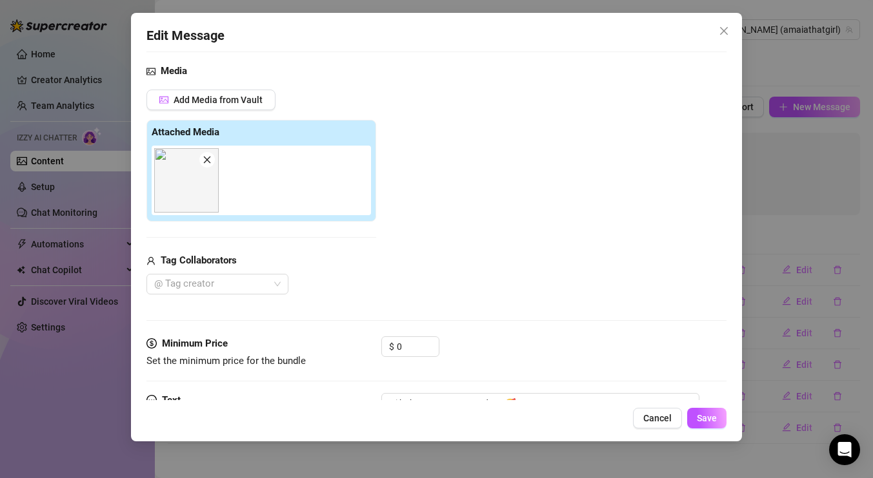
scroll to position [154, 0]
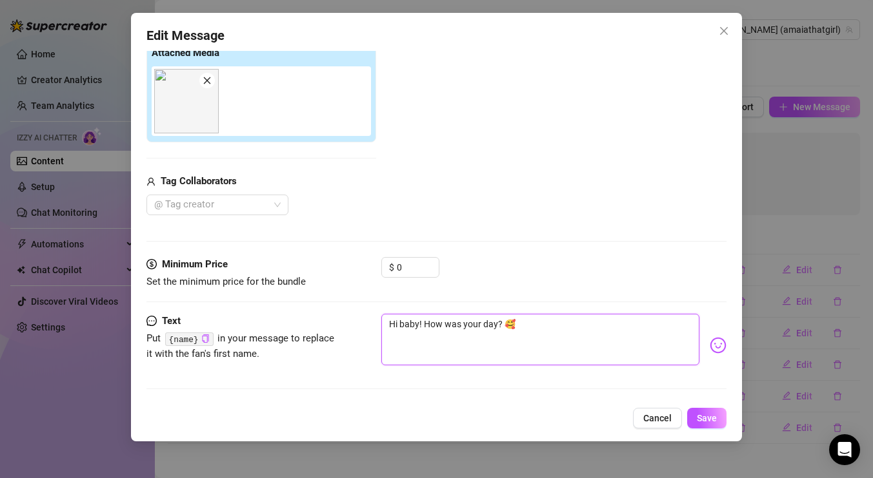
click at [419, 324] on textarea "Hi baby! How was your day? 🥰" at bounding box center [540, 340] width 318 height 52
type textarea "Hi bab! How was your day? 🥰"
type textarea "Hi ba! How was your day? 🥰"
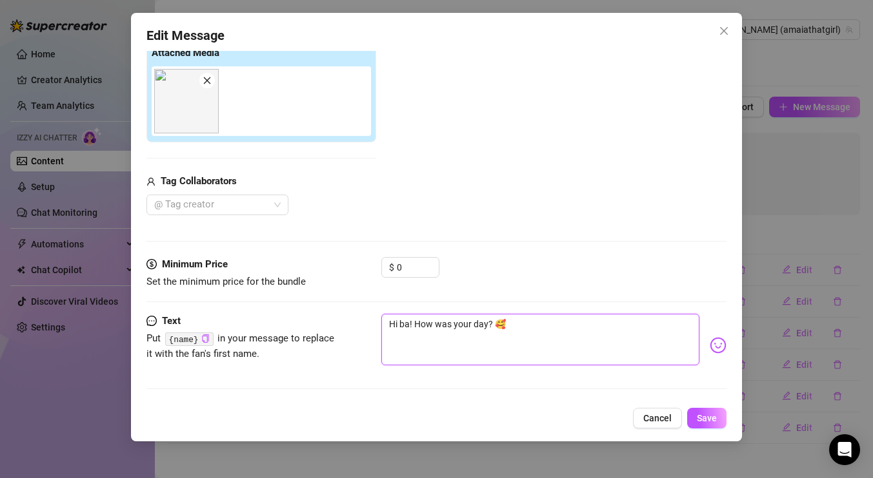
type textarea "Hi b! How was your day? 🥰"
type textarea "Hi ! How was your day? 🥰"
type textarea "Hi! How was your day? 🥰"
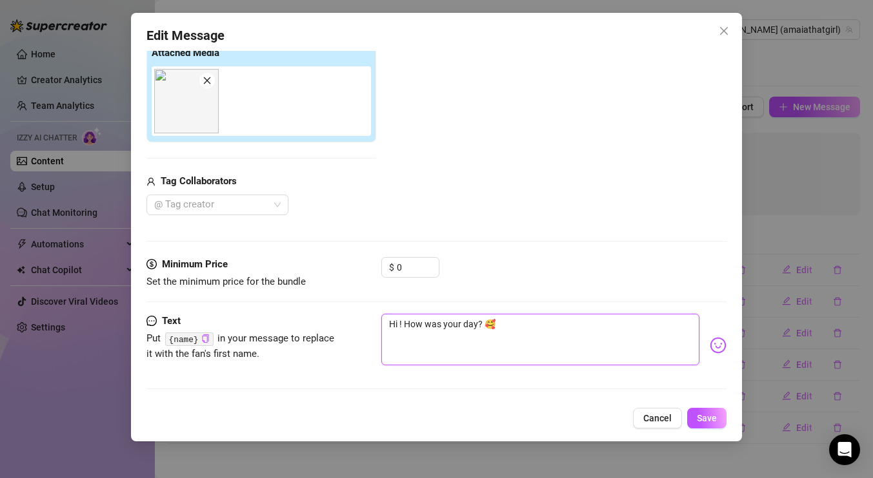
type textarea "Hi! How was your day? 🥰"
type textarea "H! How was your day? 🥰"
type textarea "Hy! How was your day? 🥰"
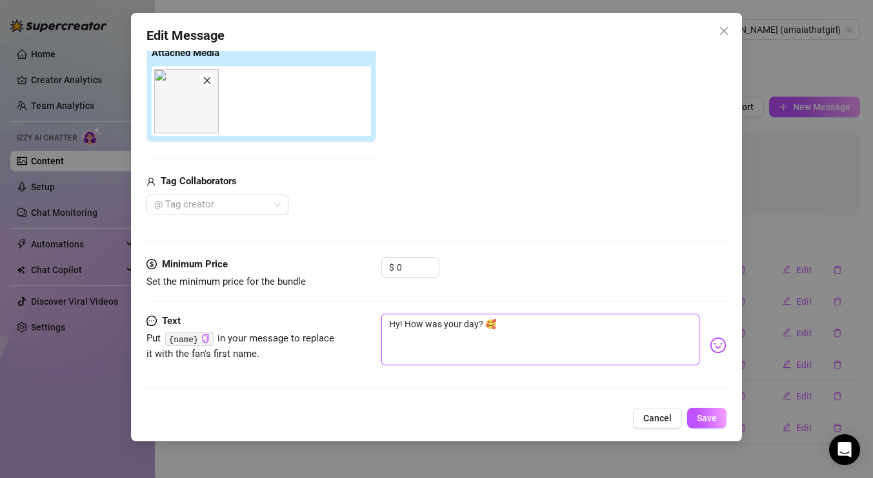
type textarea "Hye! How was your day? 🥰"
type textarea "Hy! How was your day? 🥰"
type textarea "H! How was your day? 🥰"
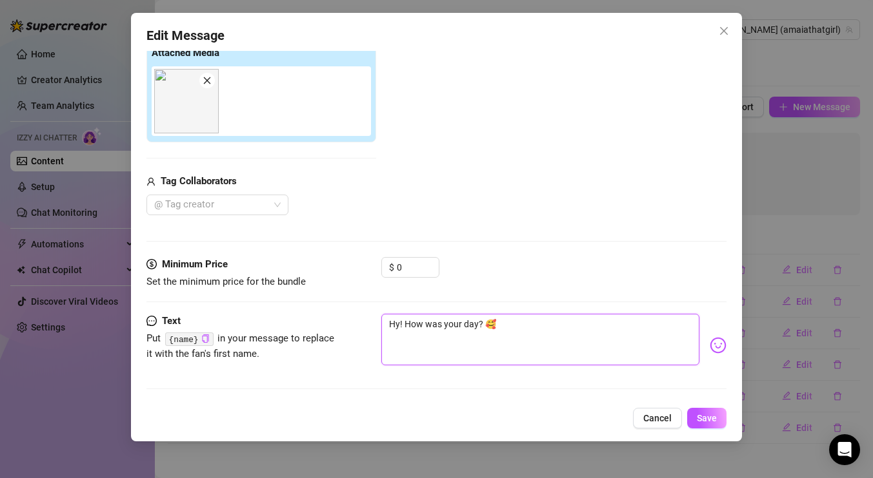
type textarea "H! How was your day? 🥰"
type textarea "! How was your day? 🥰"
type textarea "e! How was your day? 🥰"
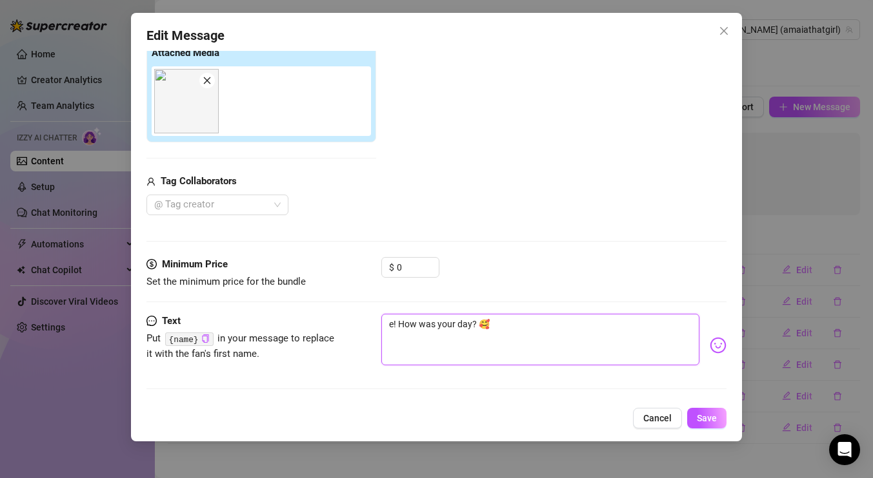
type textarea "e y! How was your day? 🥰"
type textarea "e! How was your day? 🥰"
type textarea "! How was your day? 🥰"
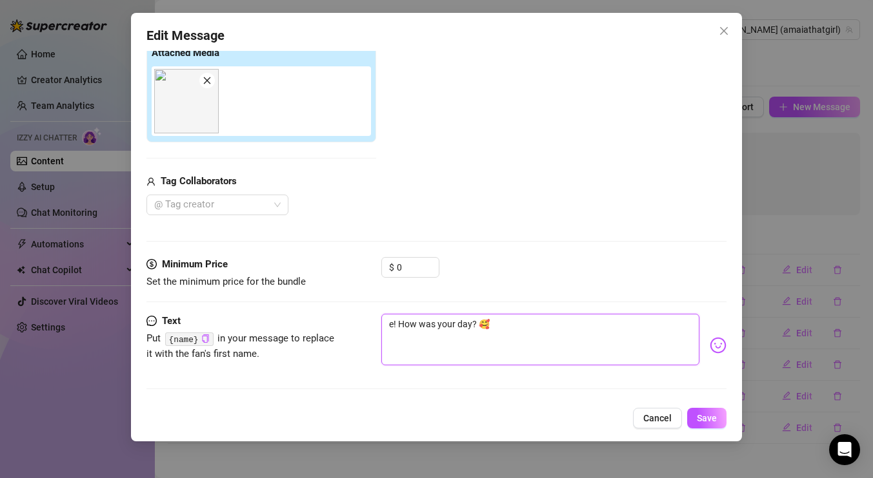
type textarea "! How was your day? 🥰"
type textarea "h! How was your day? 🥰"
type textarea "he! How was your day? 🥰"
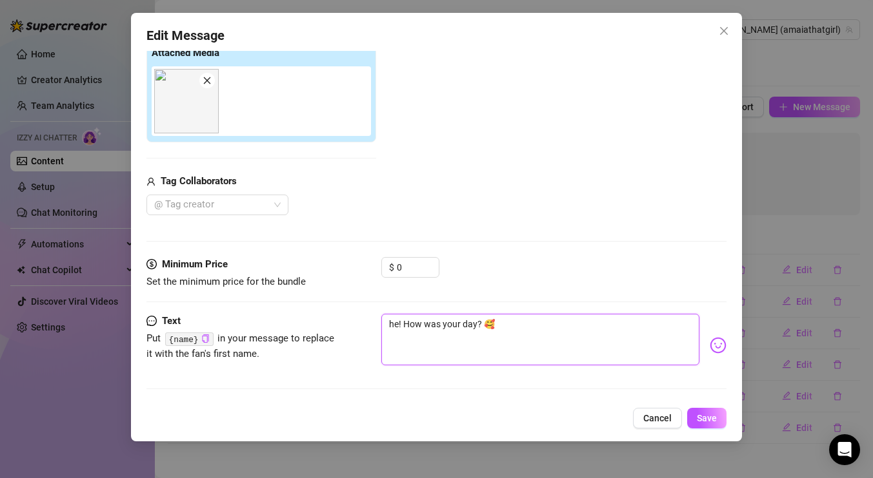
type textarea "he y! How was your day? 🥰"
type textarea "hey! How was your day? 🥰"
type textarea "hey! ow was your day? 🥰"
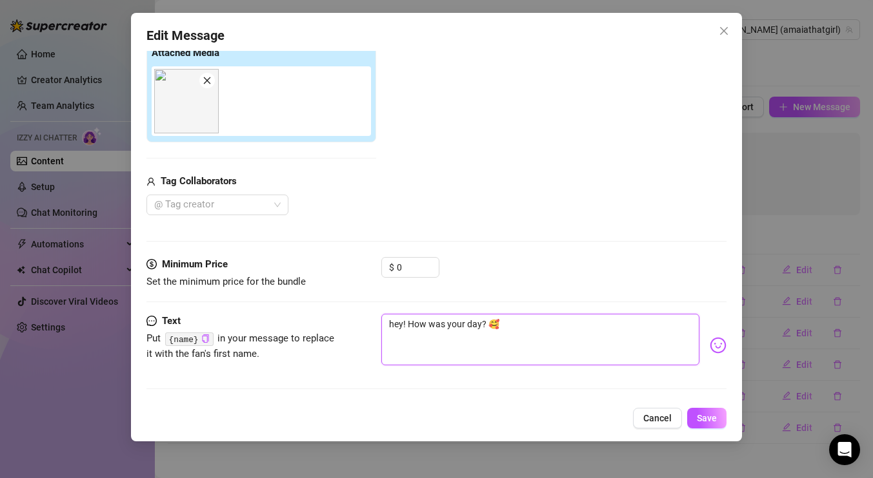
type textarea "hey! ow was your day? 🥰"
type textarea "hey! how was your day? 🥰"
click at [484, 321] on textarea "hey! how was your day? 🥰" at bounding box center [540, 340] width 318 height 52
click at [503, 324] on textarea "hey! how was your day? 🥰" at bounding box center [540, 340] width 318 height 52
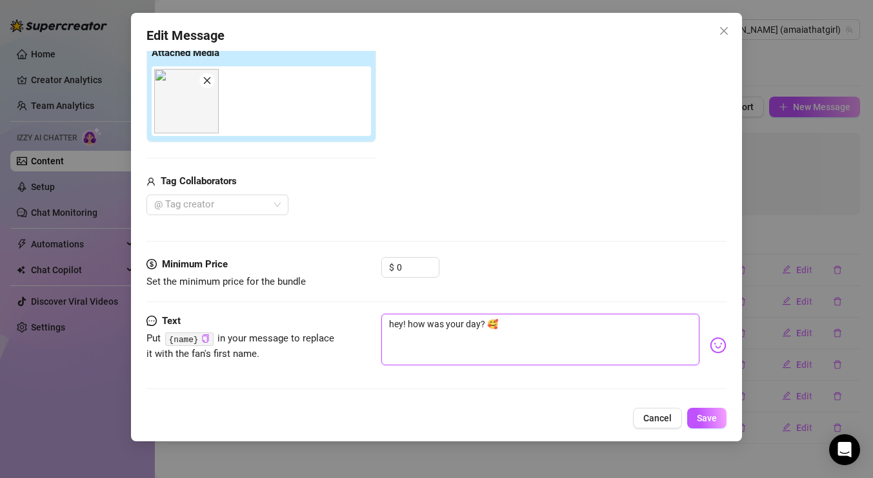
type textarea "hey! how was your day?"
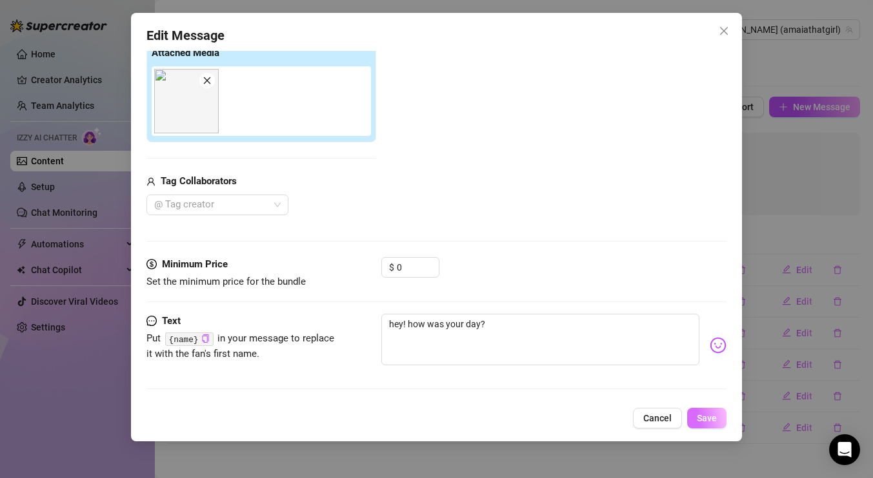
click at [703, 418] on span "Save" at bounding box center [706, 418] width 20 height 10
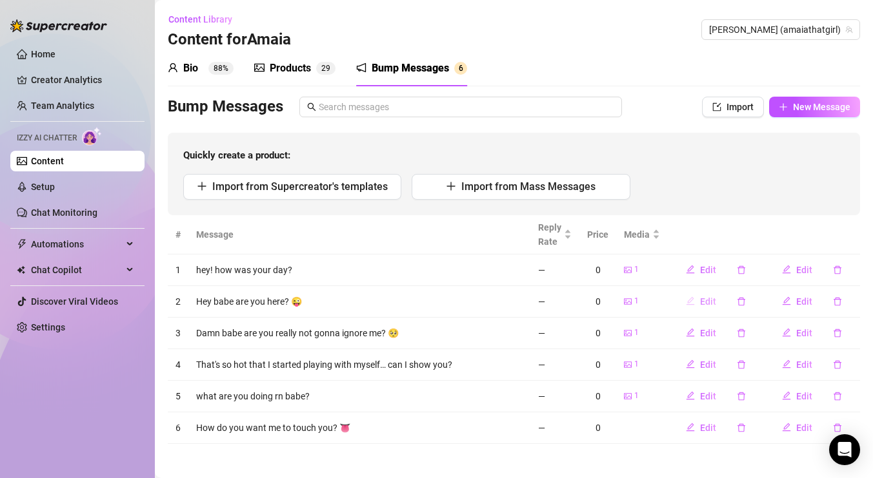
click at [716, 304] on span "Edit" at bounding box center [708, 302] width 16 height 10
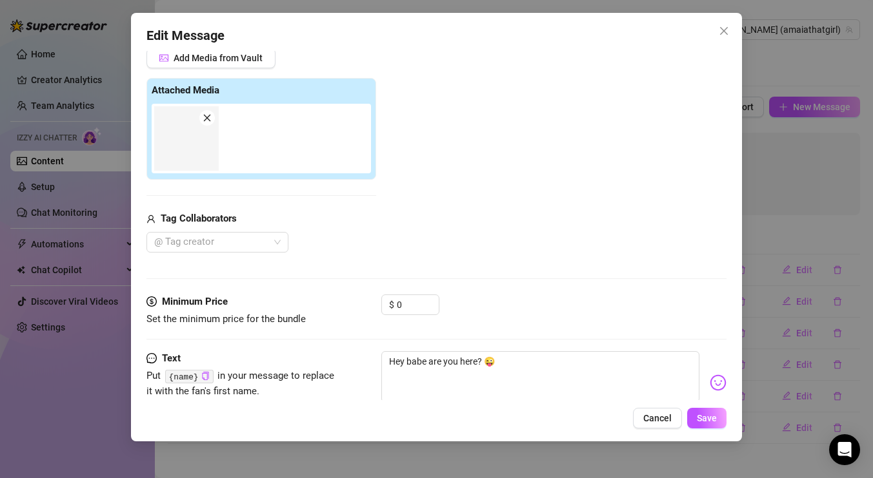
scroll to position [132, 0]
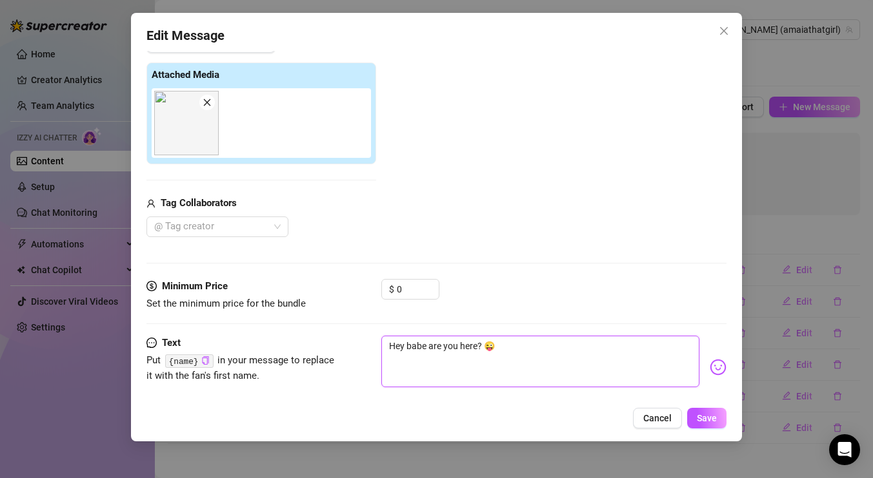
drag, startPoint x: 427, startPoint y: 342, endPoint x: 347, endPoint y: 342, distance: 80.0
click at [347, 342] on div "Text Put {name} in your message to replace it with the fan's first name. Hey ba…" at bounding box center [436, 367] width 580 height 63
type textarea "are you here? 😜"
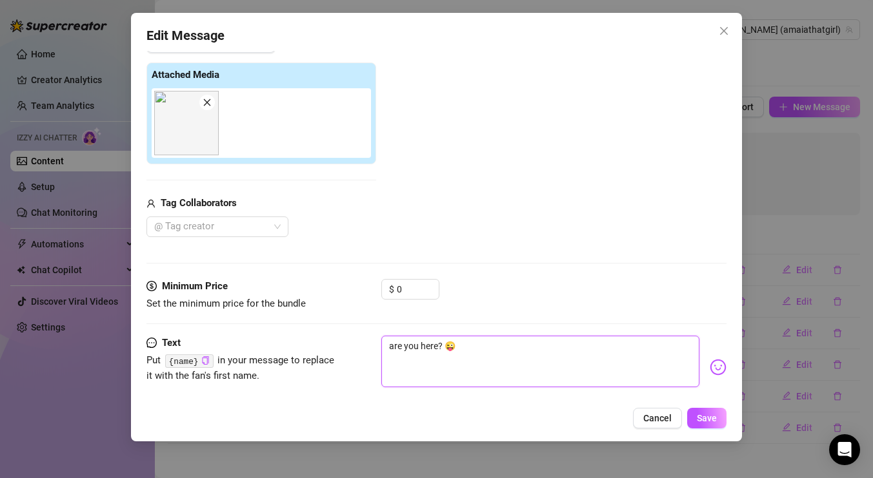
type textarea "are you here? 😜"
type textarea "are you shere? 😜"
type textarea "are you s there? 😜"
type textarea "are you s tihere? 😜"
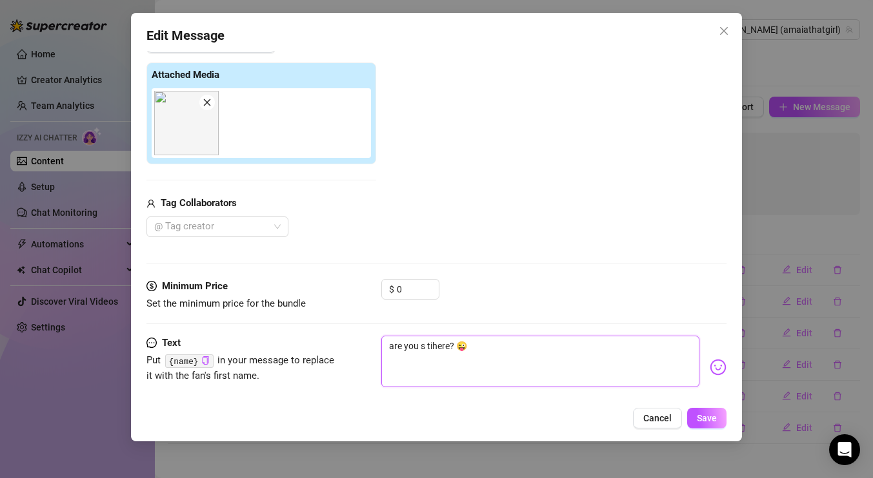
type textarea "are you s ti lhere? 😜"
type textarea "are you stillhere? 😜"
type textarea "are you still here? 😜"
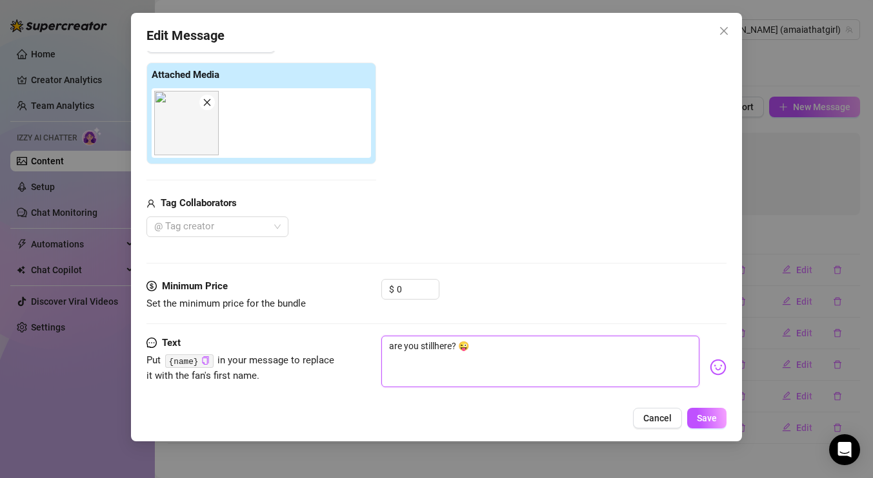
type textarea "are you still here? 😜"
click at [506, 354] on textarea "are you still here? 😜" at bounding box center [540, 362] width 318 height 52
type textarea "are you still here?"
click at [720, 362] on img at bounding box center [717, 367] width 17 height 17
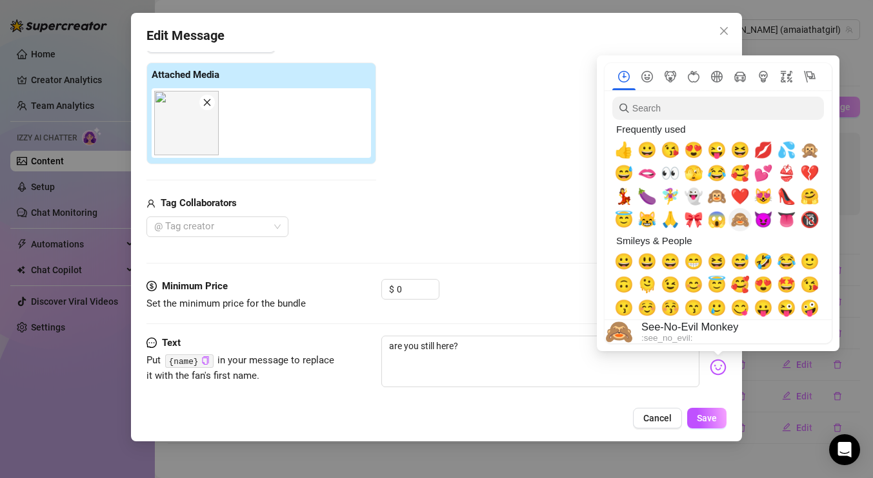
click at [741, 229] on span "🙈" at bounding box center [739, 220] width 19 height 18
type textarea "are you still here? 🙈"
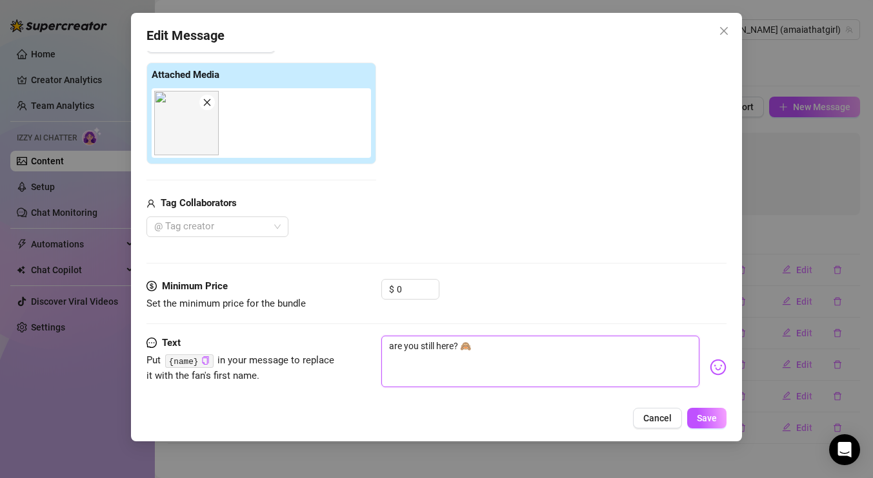
type textarea "are you still here 🙈"
click at [702, 421] on span "Save" at bounding box center [706, 418] width 20 height 10
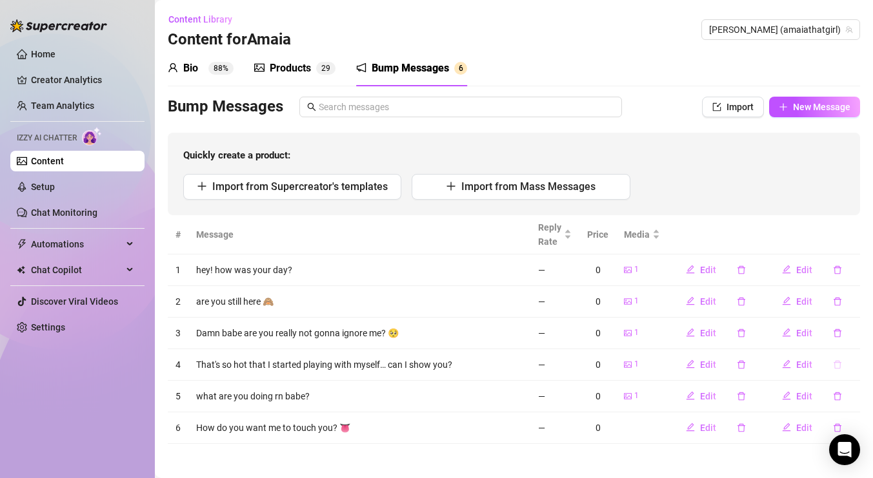
click at [833, 366] on icon "delete" at bounding box center [837, 364] width 9 height 9
click at [853, 333] on span "Yes" at bounding box center [850, 331] width 15 height 10
click at [834, 401] on button "button" at bounding box center [837, 396] width 30 height 21
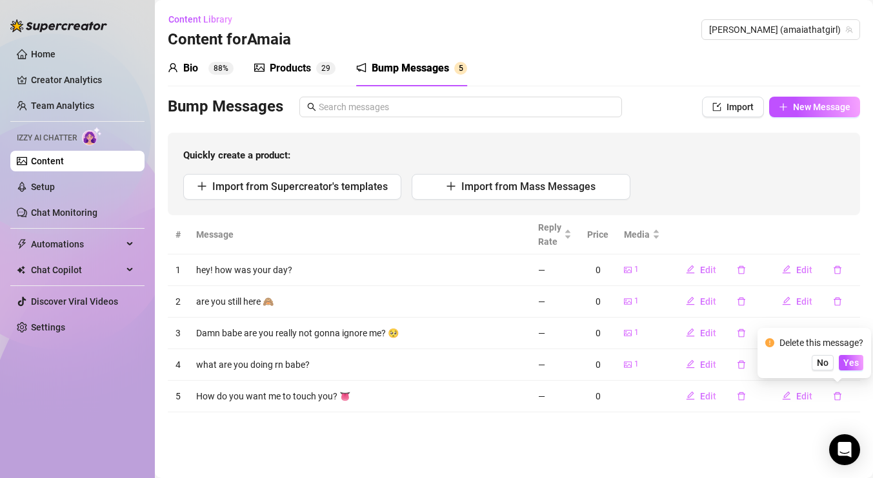
drag, startPoint x: 843, startPoint y: 363, endPoint x: 688, endPoint y: 418, distance: 164.8
click at [688, 418] on body "Home Creator Analytics Team Analytics Izzy AI Chatter Content Setup Chat Monito…" at bounding box center [436, 239] width 873 height 478
click at [688, 418] on main "Content Library Content for [PERSON_NAME] (amaiathatgirl) Bio 88% Products 2 9 …" at bounding box center [514, 239] width 718 height 478
click at [707, 399] on span "Edit" at bounding box center [708, 396] width 16 height 10
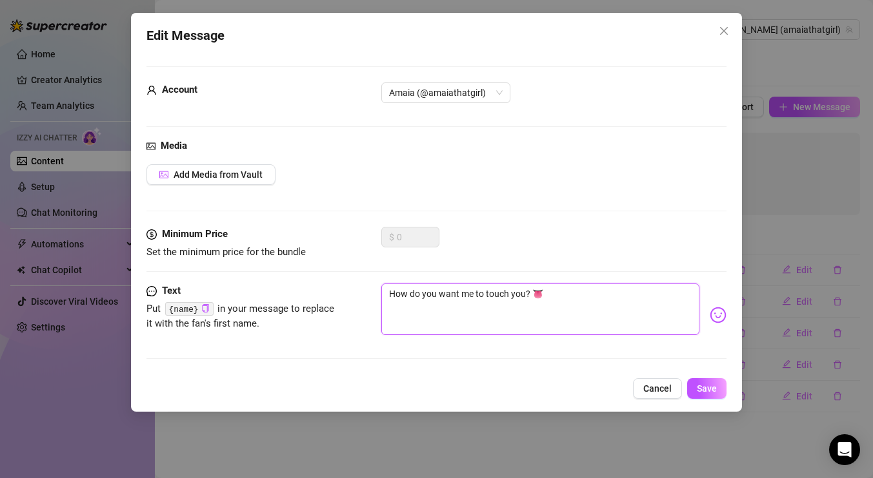
drag, startPoint x: 526, startPoint y: 296, endPoint x: 392, endPoint y: 290, distance: 134.3
click at [392, 290] on textarea "How do you want me to touch you? 👅" at bounding box center [540, 310] width 318 height 52
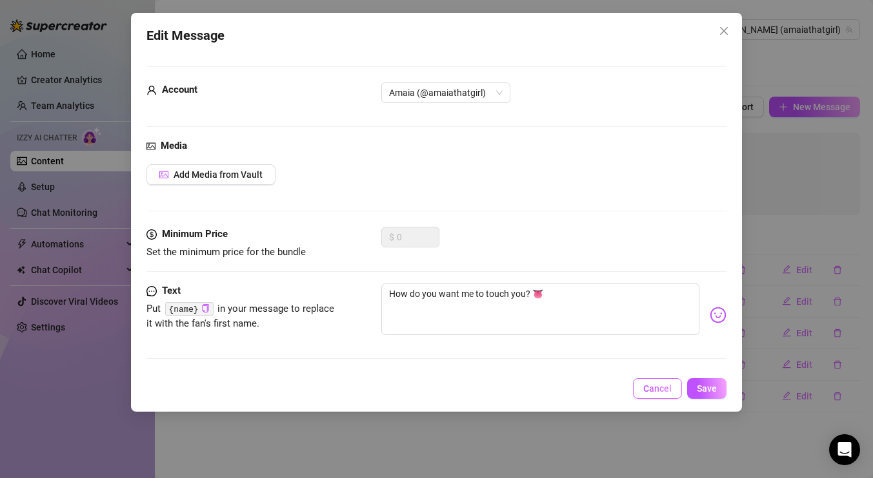
click at [658, 389] on span "Cancel" at bounding box center [657, 389] width 28 height 10
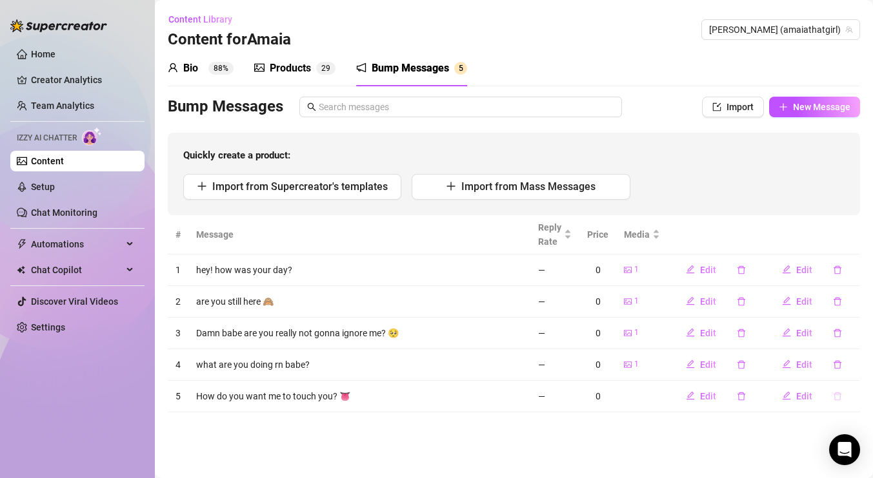
click at [846, 388] on button "button" at bounding box center [837, 396] width 30 height 21
click at [836, 395] on icon "delete" at bounding box center [837, 396] width 9 height 9
click at [838, 394] on icon "delete" at bounding box center [837, 396] width 8 height 8
click at [856, 366] on span "Yes" at bounding box center [850, 363] width 15 height 10
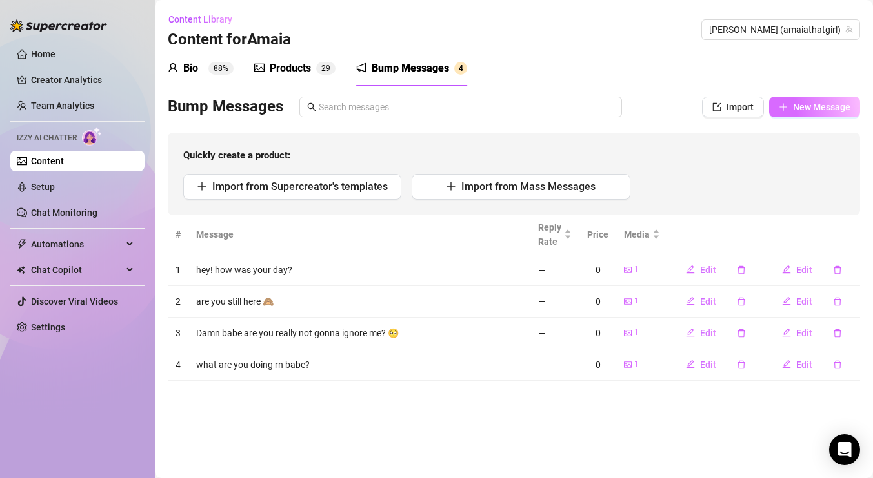
click at [781, 104] on icon "plus" at bounding box center [782, 107] width 9 height 9
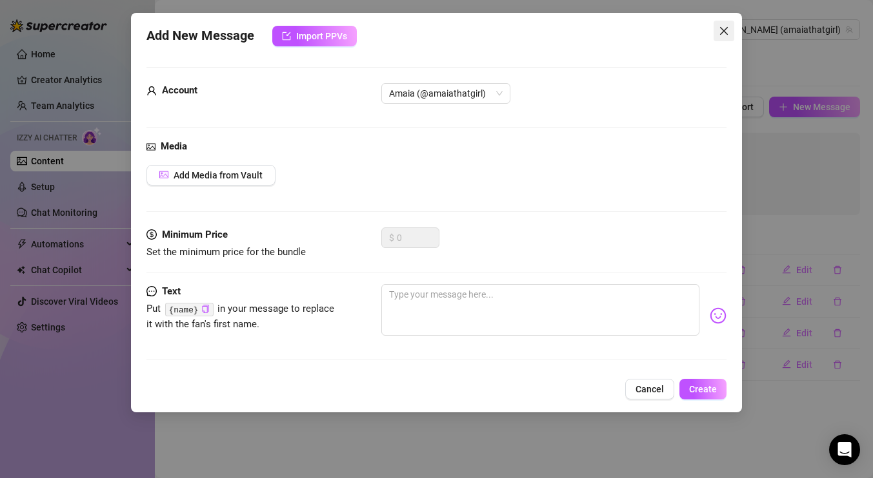
click at [729, 22] on button "Close" at bounding box center [723, 31] width 21 height 21
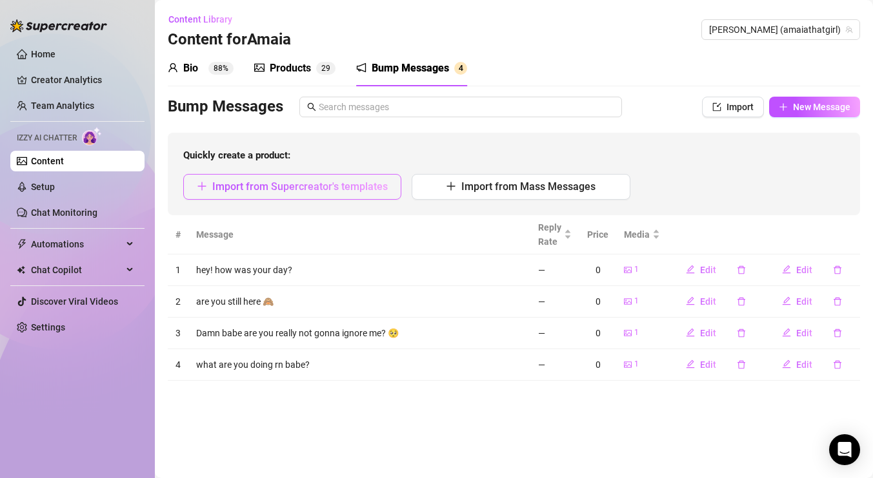
click at [375, 182] on span "Import from Supercreator's templates" at bounding box center [299, 187] width 175 height 12
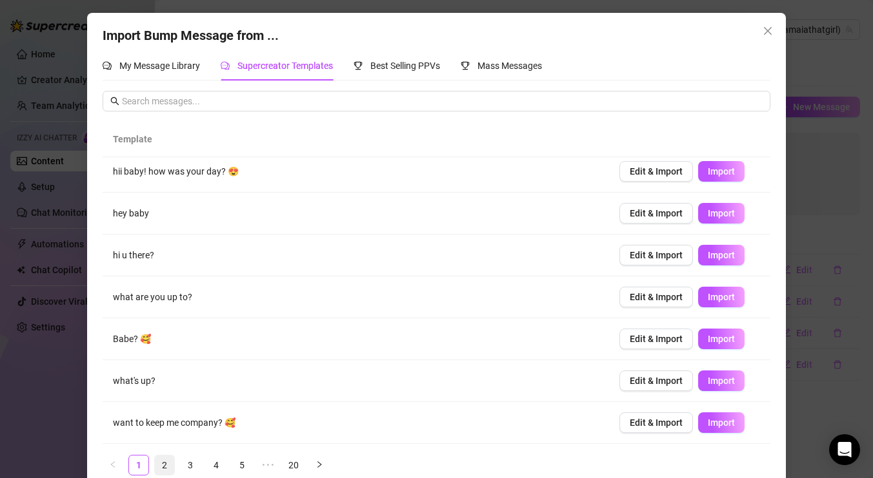
click at [167, 468] on link "2" at bounding box center [164, 465] width 19 height 19
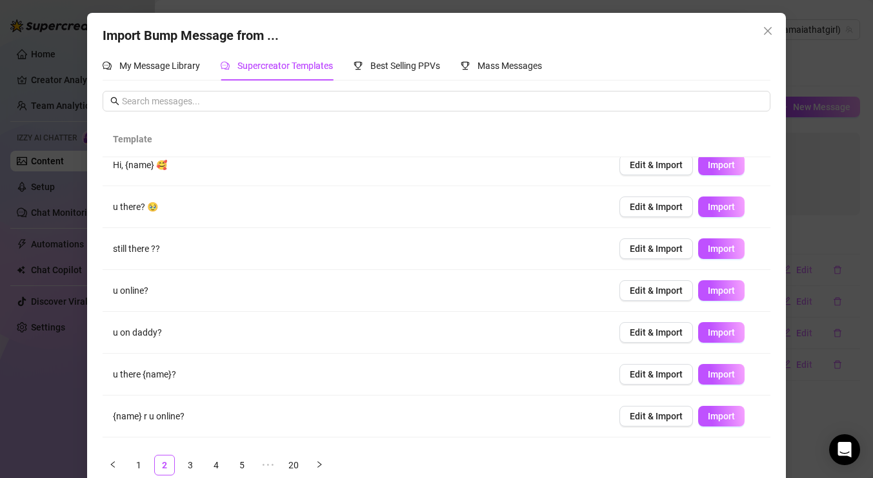
scroll to position [106, 0]
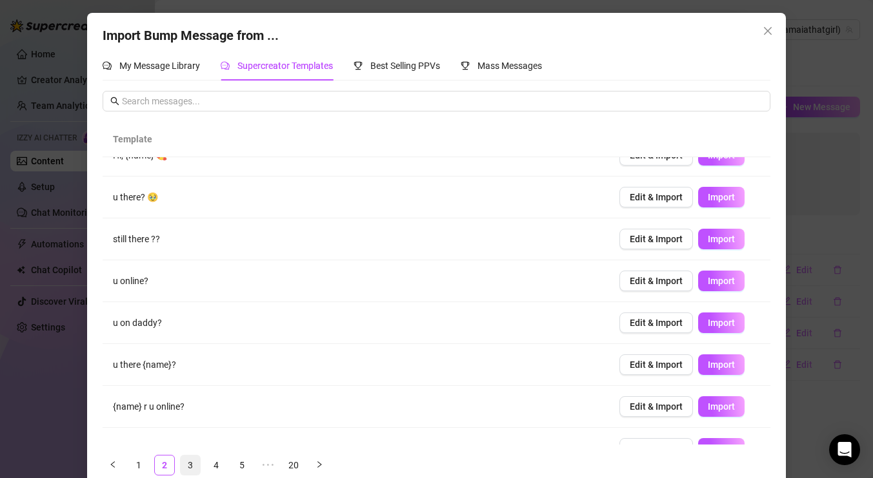
click at [192, 464] on link "3" at bounding box center [190, 465] width 19 height 19
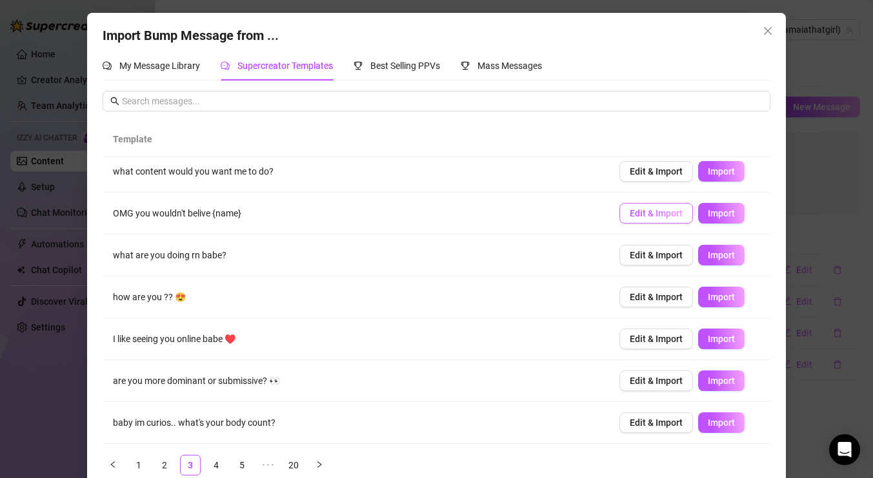
scroll to position [20, 0]
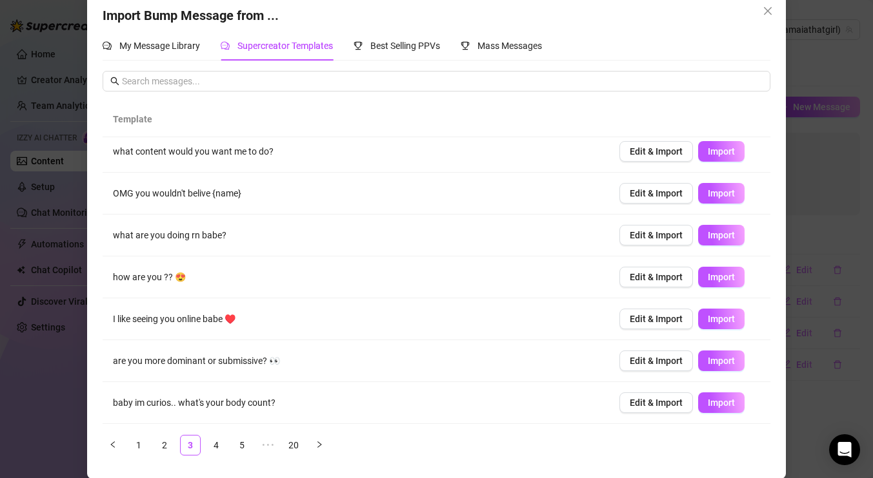
click at [172, 239] on td "what are you doing rn babe?" at bounding box center [356, 236] width 506 height 42
click at [724, 237] on span "Import" at bounding box center [720, 235] width 27 height 10
click at [217, 445] on link "4" at bounding box center [215, 445] width 19 height 19
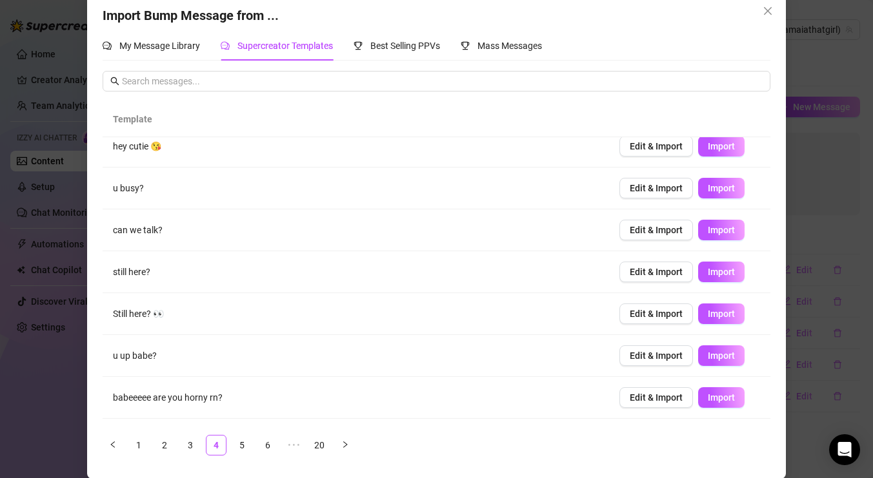
scroll to position [99, 0]
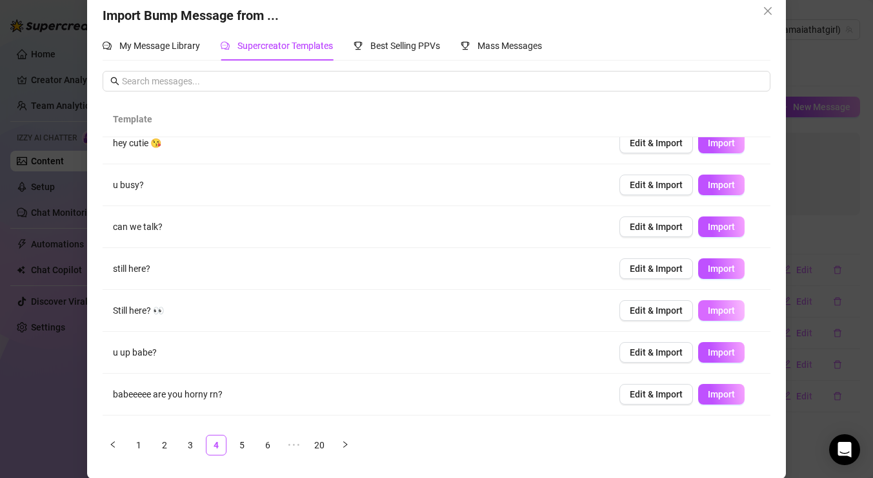
click at [719, 313] on span "Import" at bounding box center [720, 311] width 27 height 10
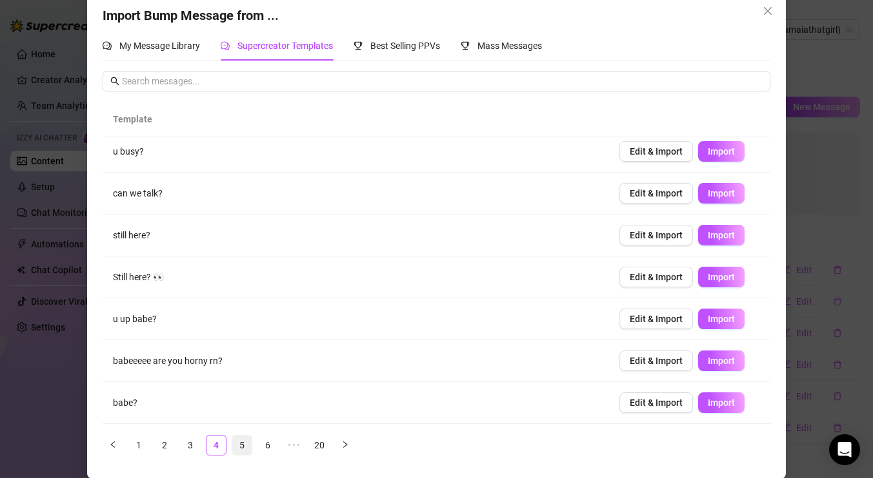
click at [243, 448] on link "5" at bounding box center [241, 445] width 19 height 19
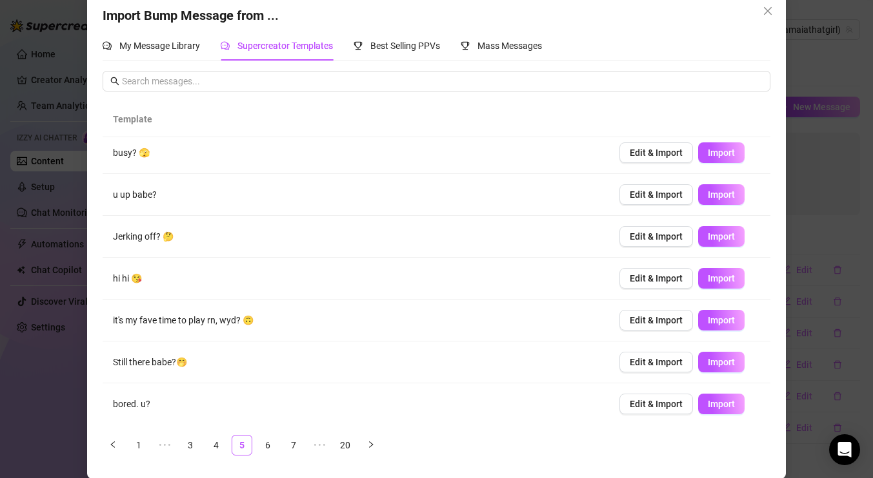
scroll to position [0, 0]
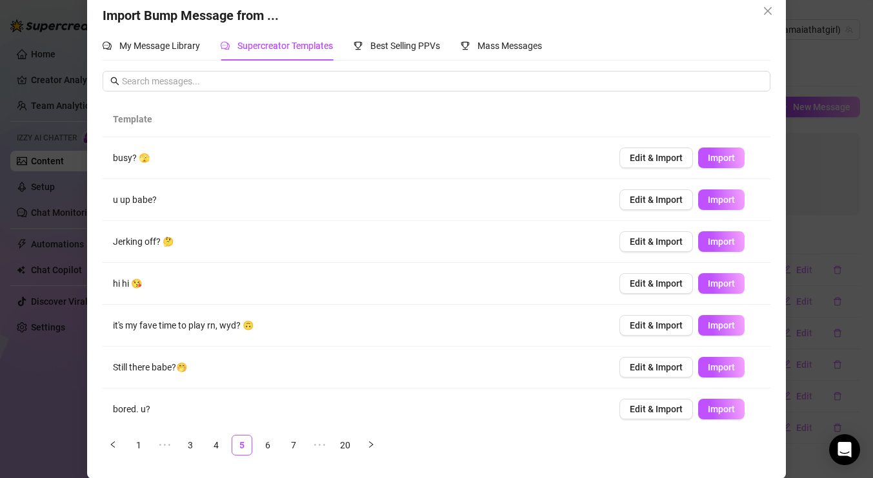
click at [75, 415] on div "Import Bump Message from ... My Message Library Supercreator Templates Best Sel…" at bounding box center [436, 239] width 873 height 478
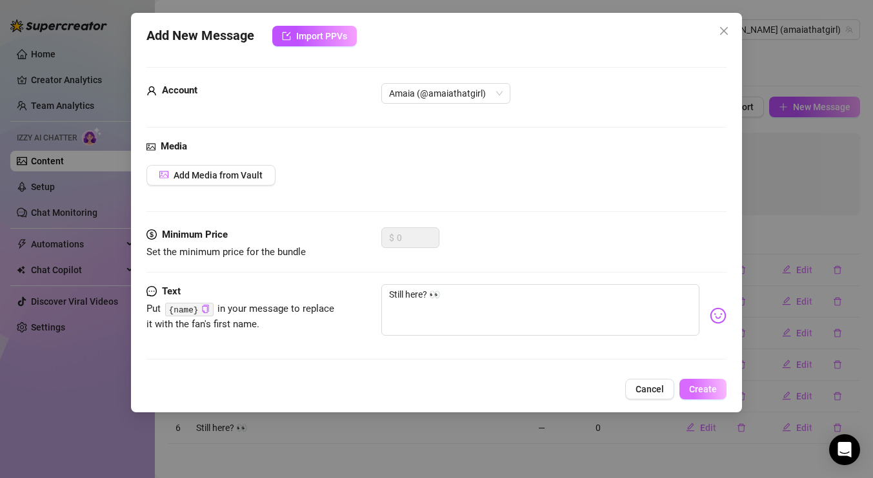
click at [699, 389] on span "Create" at bounding box center [703, 389] width 28 height 10
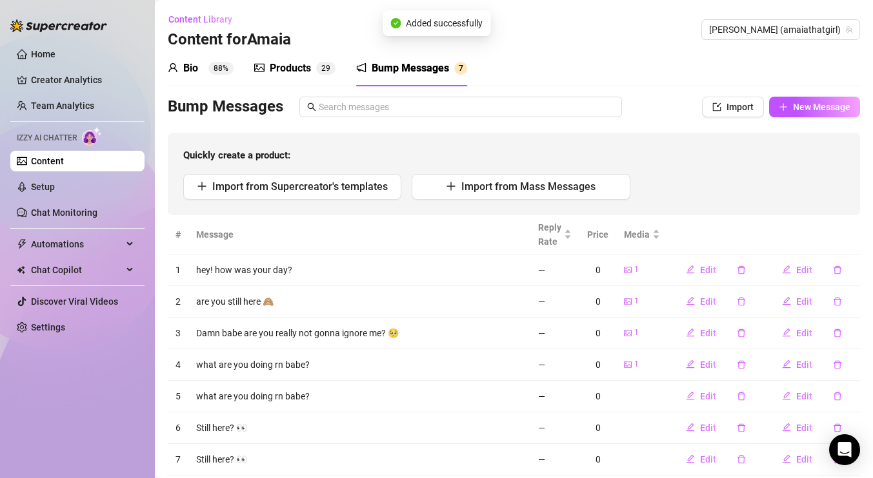
scroll to position [35, 0]
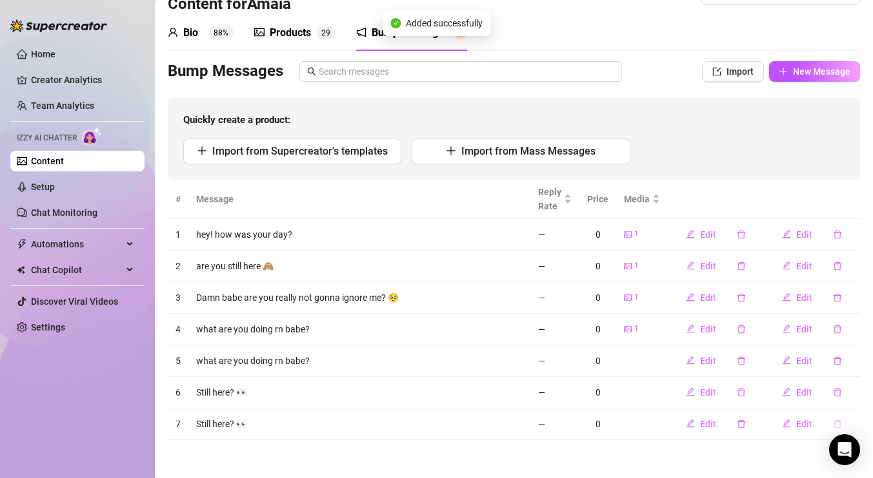
click at [836, 421] on icon "delete" at bounding box center [837, 424] width 8 height 8
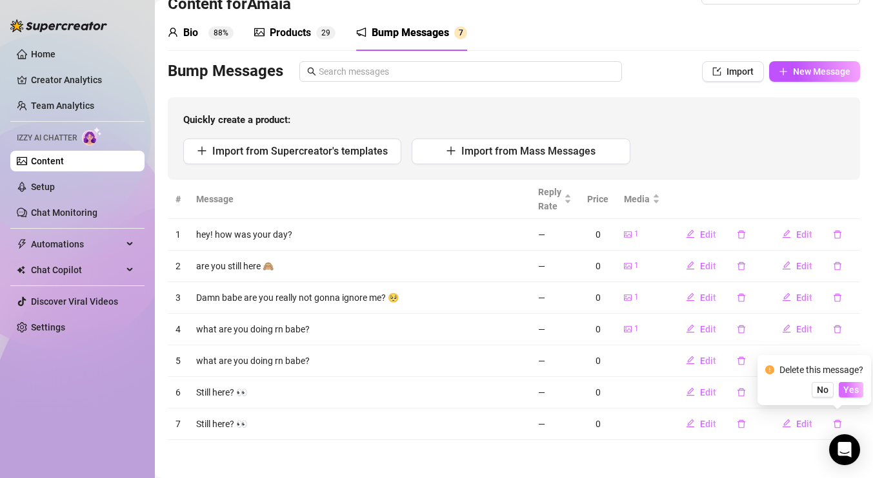
click at [853, 386] on span "Yes" at bounding box center [850, 390] width 15 height 10
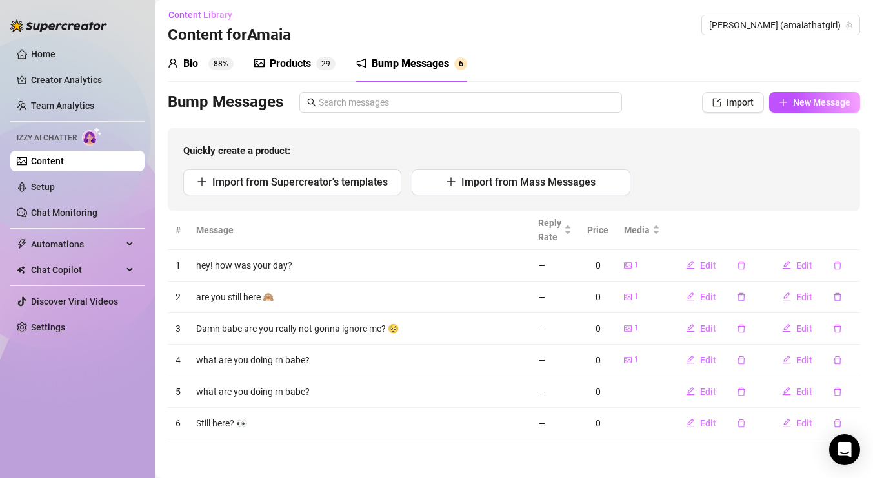
scroll to position [4, 0]
click at [842, 391] on button "button" at bounding box center [837, 392] width 30 height 21
click at [856, 362] on span "Yes" at bounding box center [850, 358] width 15 height 10
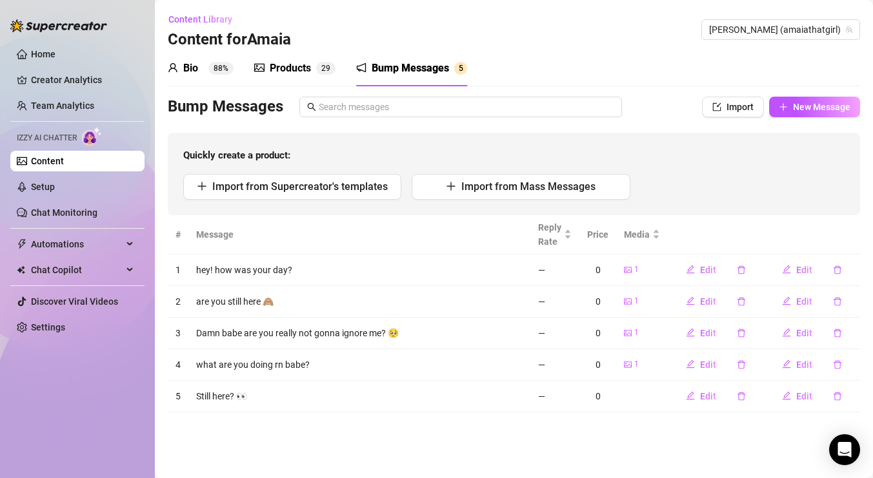
scroll to position [0, 0]
click at [810, 112] on span "New Message" at bounding box center [821, 107] width 57 height 10
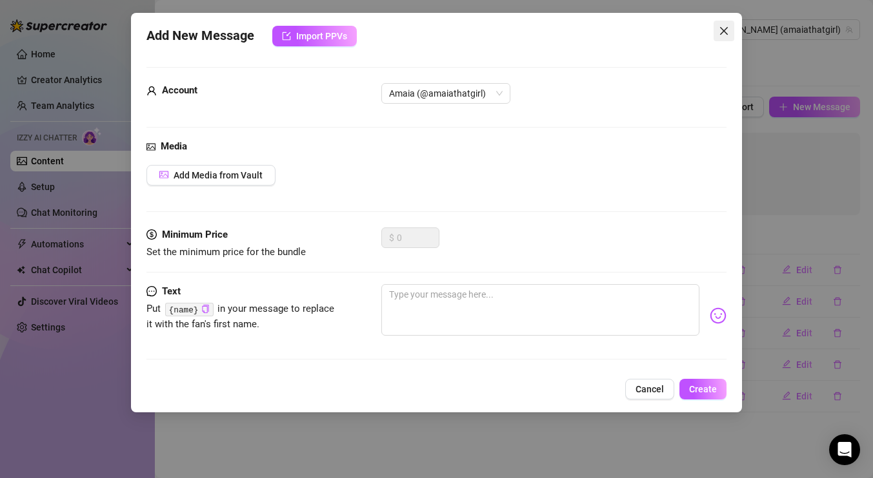
click at [722, 32] on icon "close" at bounding box center [723, 31] width 10 height 10
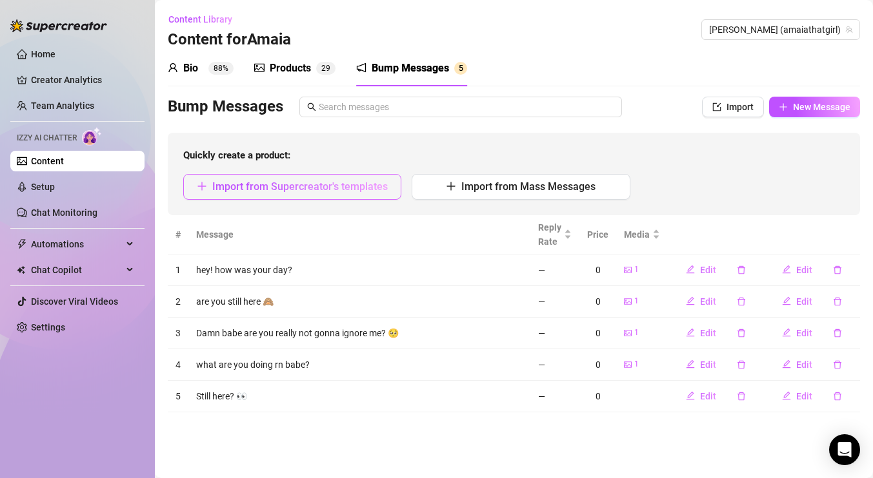
click at [295, 185] on span "Import from Supercreator's templates" at bounding box center [299, 187] width 175 height 12
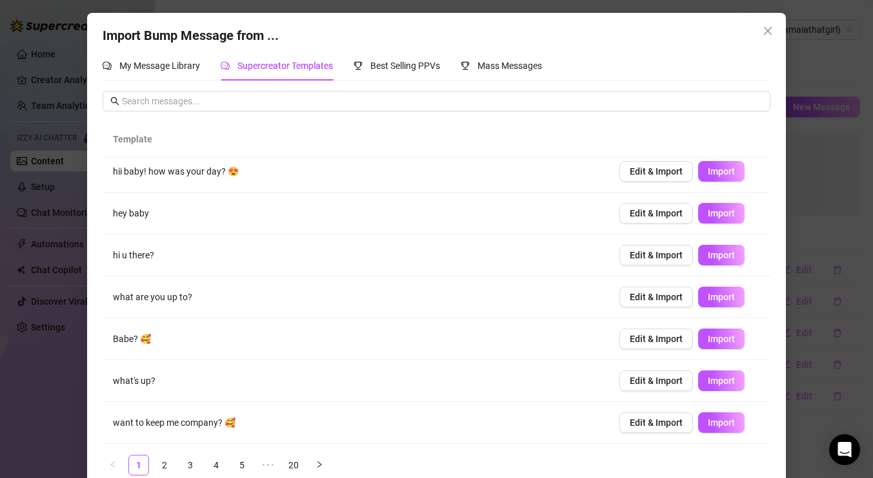
scroll to position [20, 0]
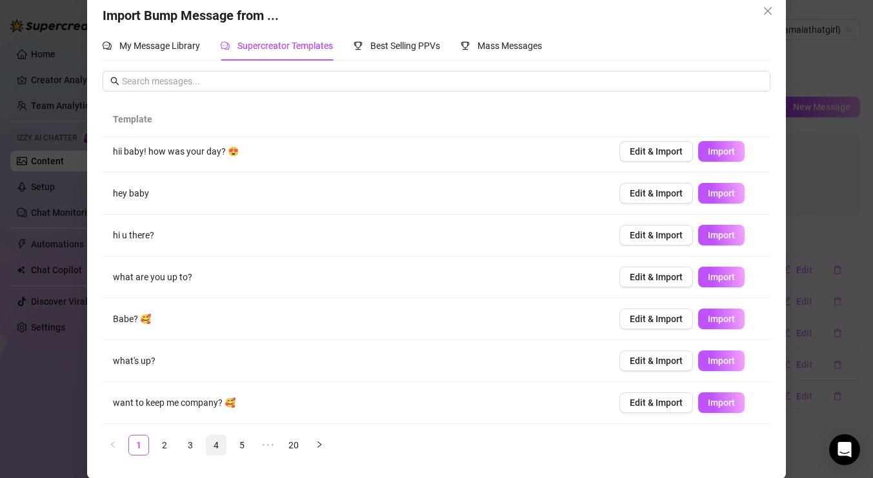
click at [215, 446] on link "4" at bounding box center [215, 445] width 19 height 19
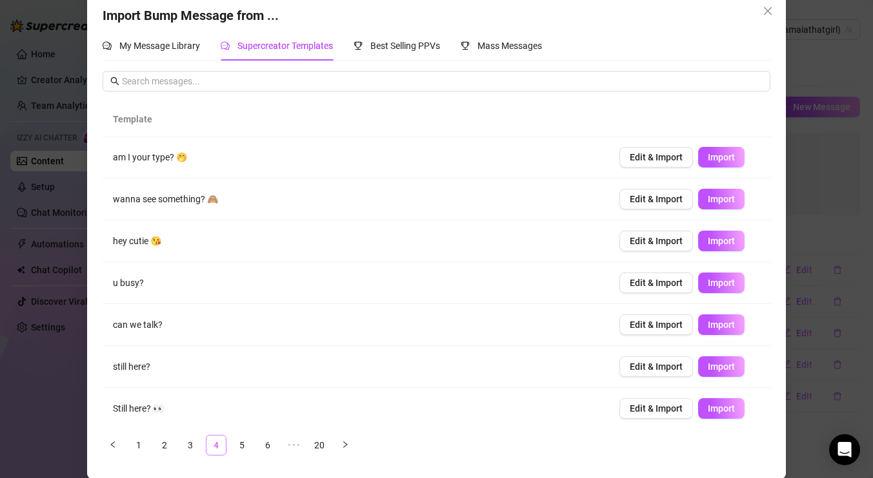
scroll to position [0, 0]
click at [192, 446] on link "3" at bounding box center [190, 445] width 19 height 19
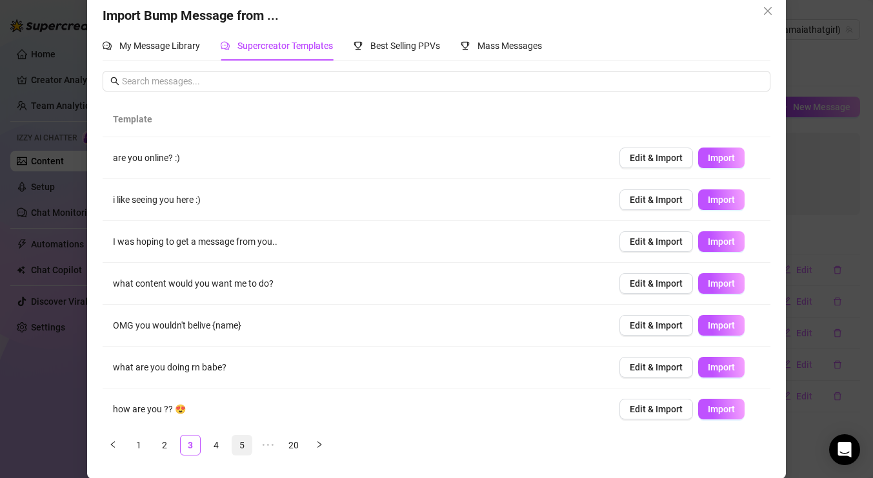
click at [244, 448] on link "5" at bounding box center [241, 445] width 19 height 19
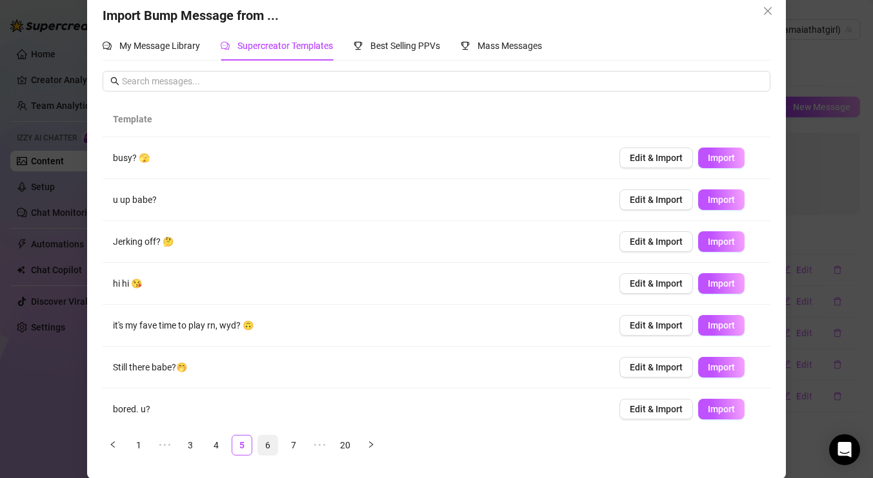
click at [265, 446] on link "6" at bounding box center [267, 445] width 19 height 19
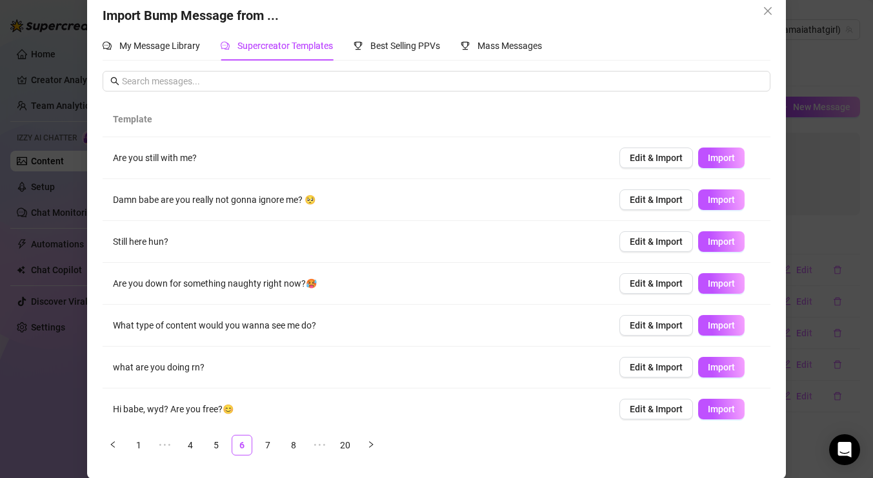
click at [162, 155] on td "Are you still with me?" at bounding box center [356, 158] width 506 height 42
click at [725, 157] on span "Import" at bounding box center [720, 158] width 27 height 10
click at [764, 14] on icon "close" at bounding box center [768, 11] width 8 height 8
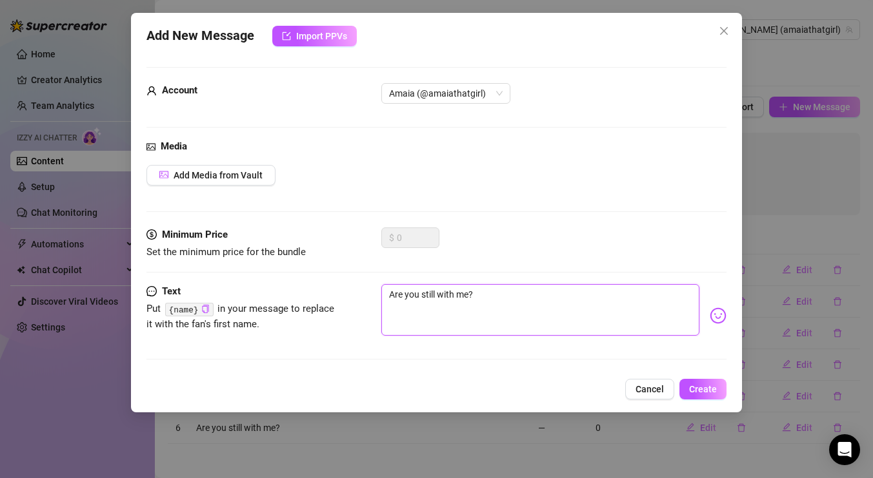
click at [396, 303] on textarea "Are you still with me?" at bounding box center [540, 310] width 318 height 52
click at [394, 299] on textarea "Are you still with me?" at bounding box center [540, 310] width 318 height 52
type textarea "re you still with me?"
type textarea "are you still with me?"
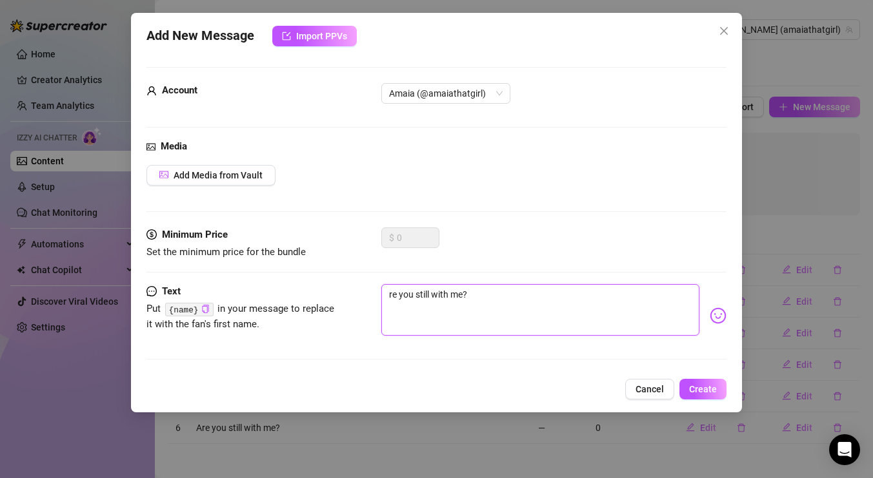
type textarea "are you still with me?"
click at [646, 306] on textarea "are you still with me?" at bounding box center [540, 310] width 318 height 52
type textarea "are you still with me?"
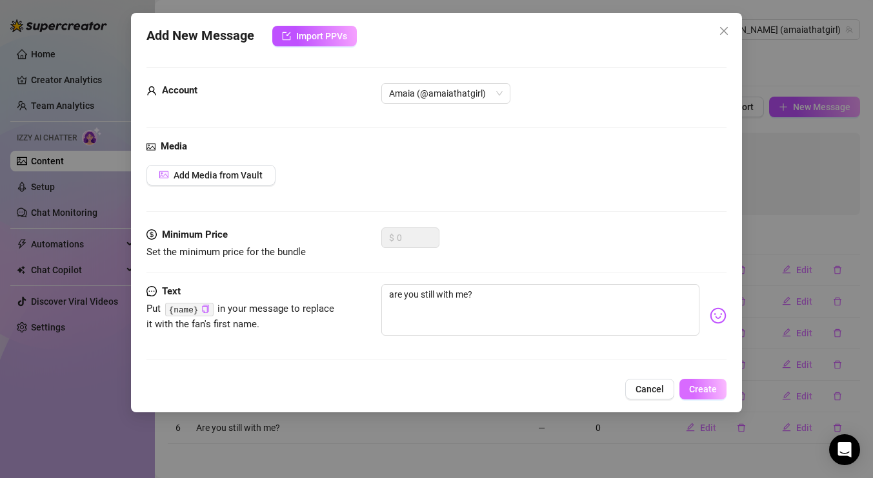
click at [698, 399] on button "Create" at bounding box center [702, 389] width 47 height 21
click at [700, 391] on span "Create" at bounding box center [703, 389] width 28 height 10
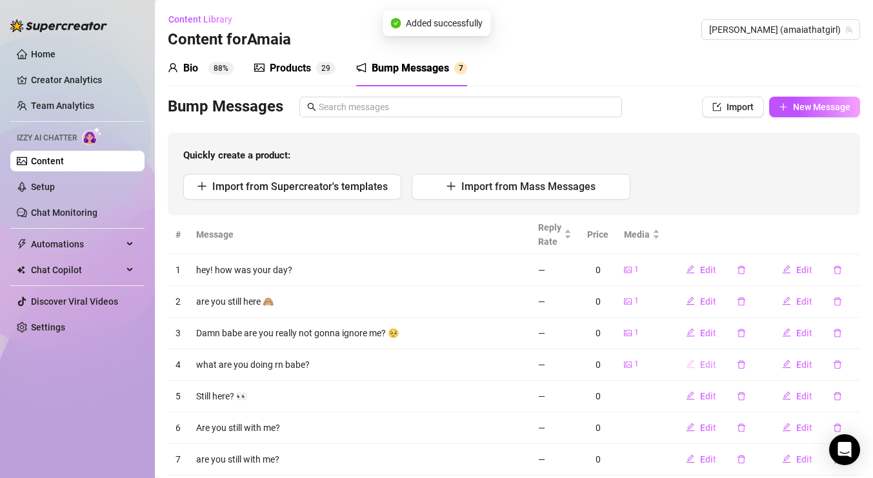
scroll to position [35, 0]
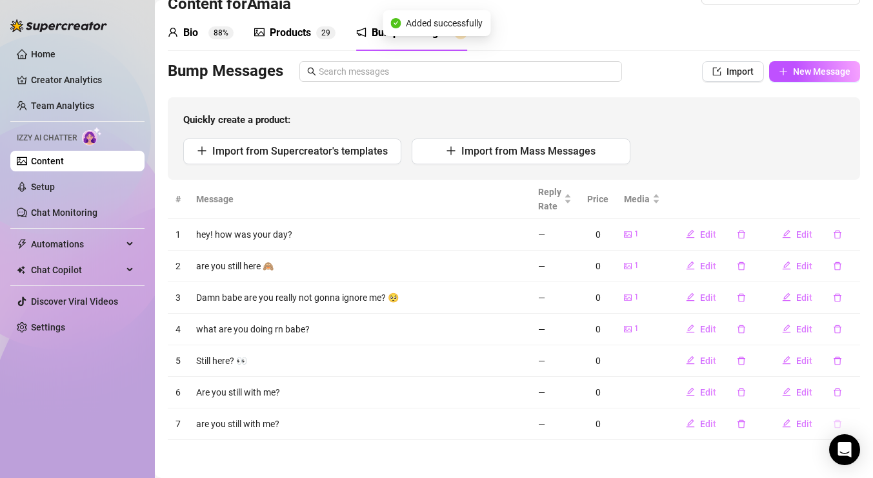
click at [831, 417] on button "button" at bounding box center [837, 424] width 30 height 21
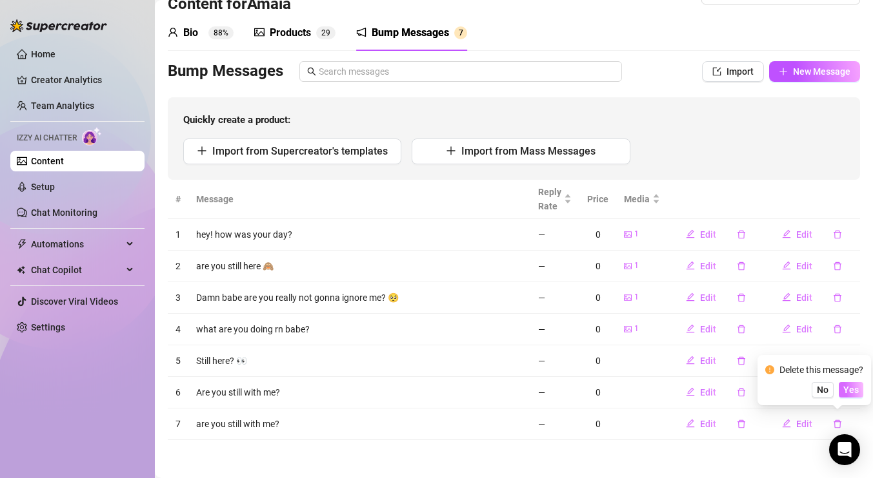
click at [856, 394] on span "Yes" at bounding box center [850, 390] width 15 height 10
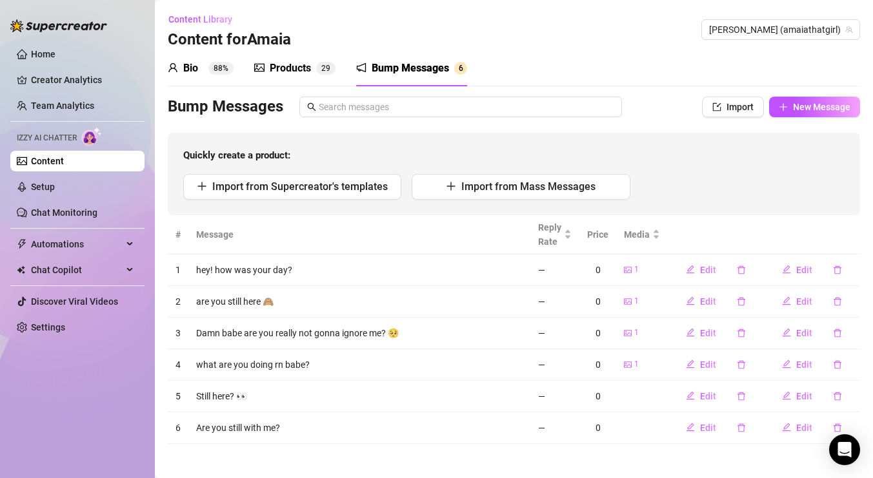
scroll to position [4, 0]
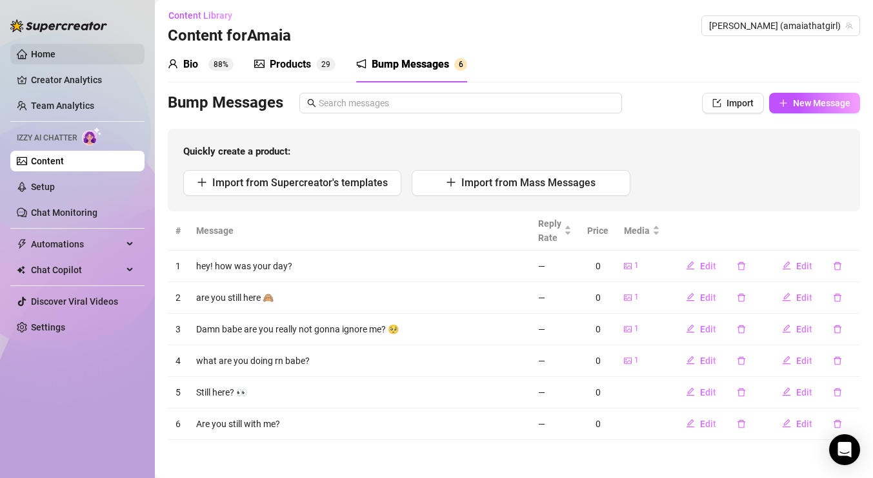
click at [39, 59] on link "Home" at bounding box center [43, 54] width 25 height 10
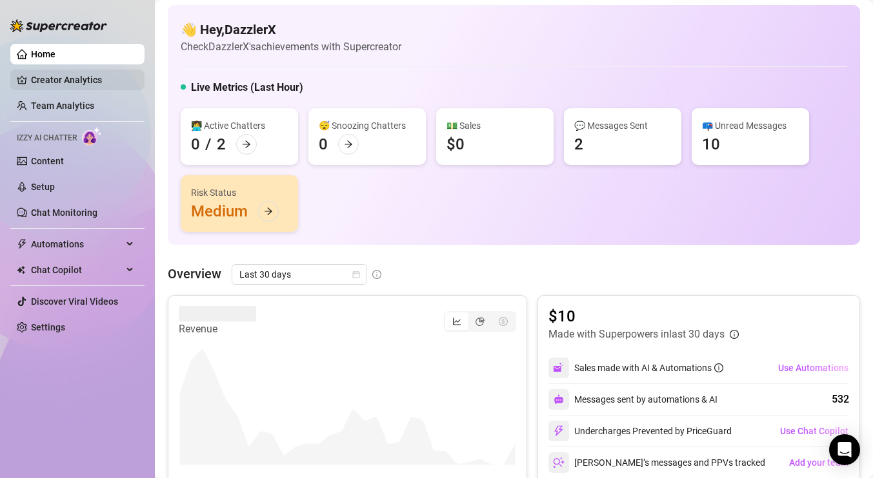
click at [98, 75] on link "Creator Analytics" at bounding box center [82, 80] width 103 height 21
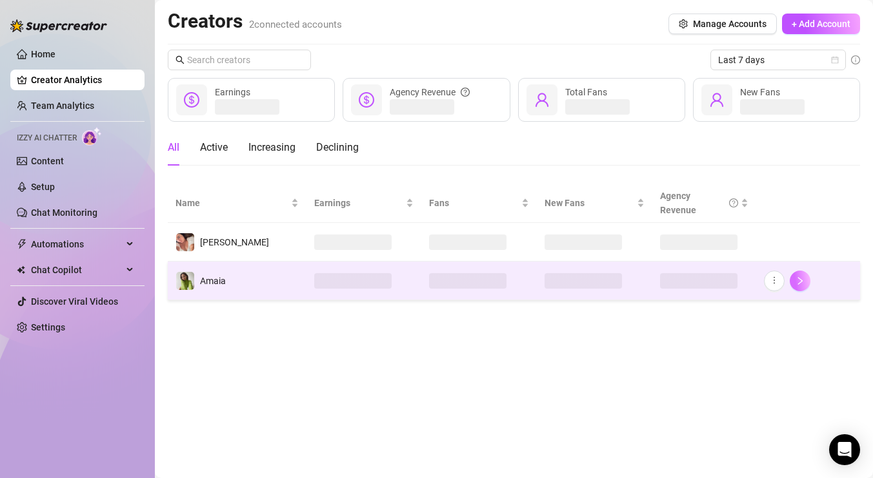
click at [796, 271] on button "button" at bounding box center [799, 281] width 21 height 21
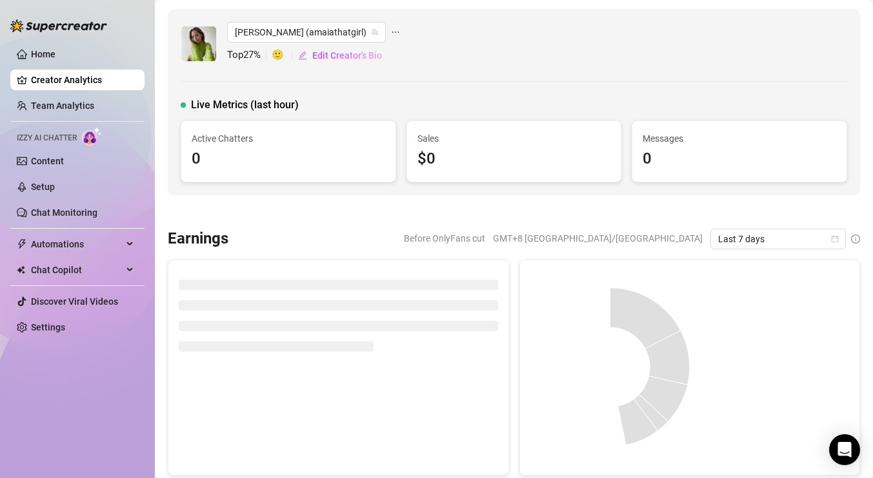
click at [526, 115] on div "Live Metrics (last hour) Active Chatters 0 Sales $0 Messages 0" at bounding box center [514, 139] width 666 height 85
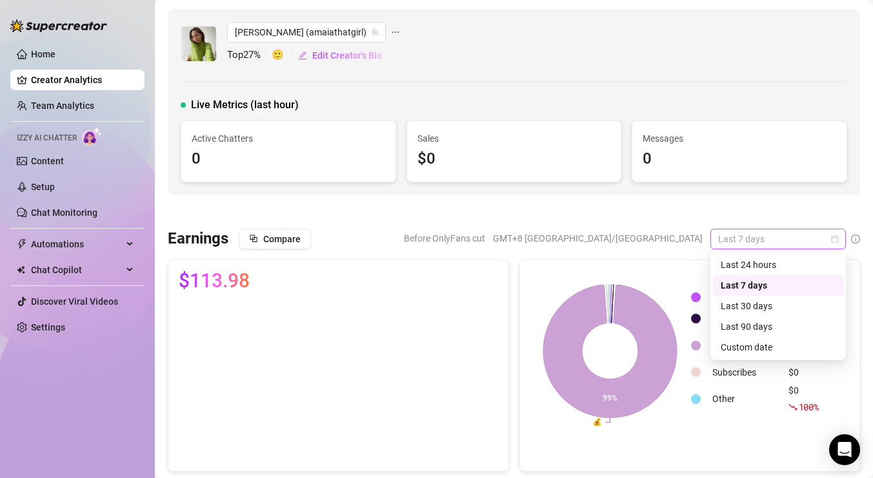
click at [744, 245] on span "Last 7 days" at bounding box center [778, 239] width 120 height 19
click at [752, 306] on div "Last 30 days" at bounding box center [777, 306] width 115 height 14
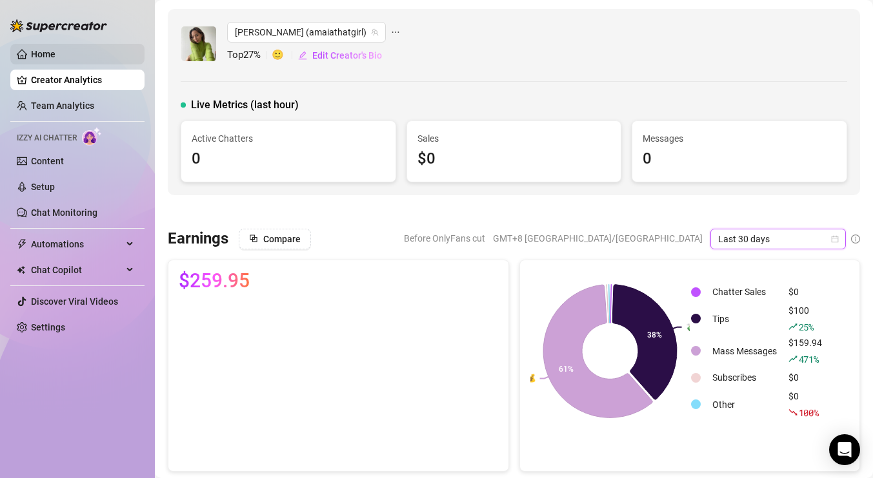
click at [52, 59] on link "Home" at bounding box center [43, 54] width 25 height 10
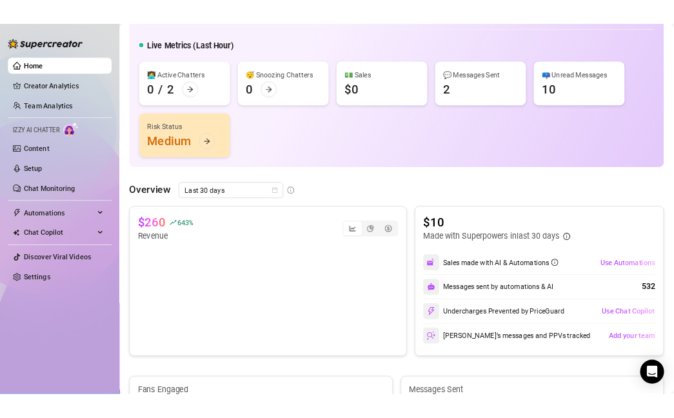
scroll to position [64, 0]
